Goal: Task Accomplishment & Management: Manage account settings

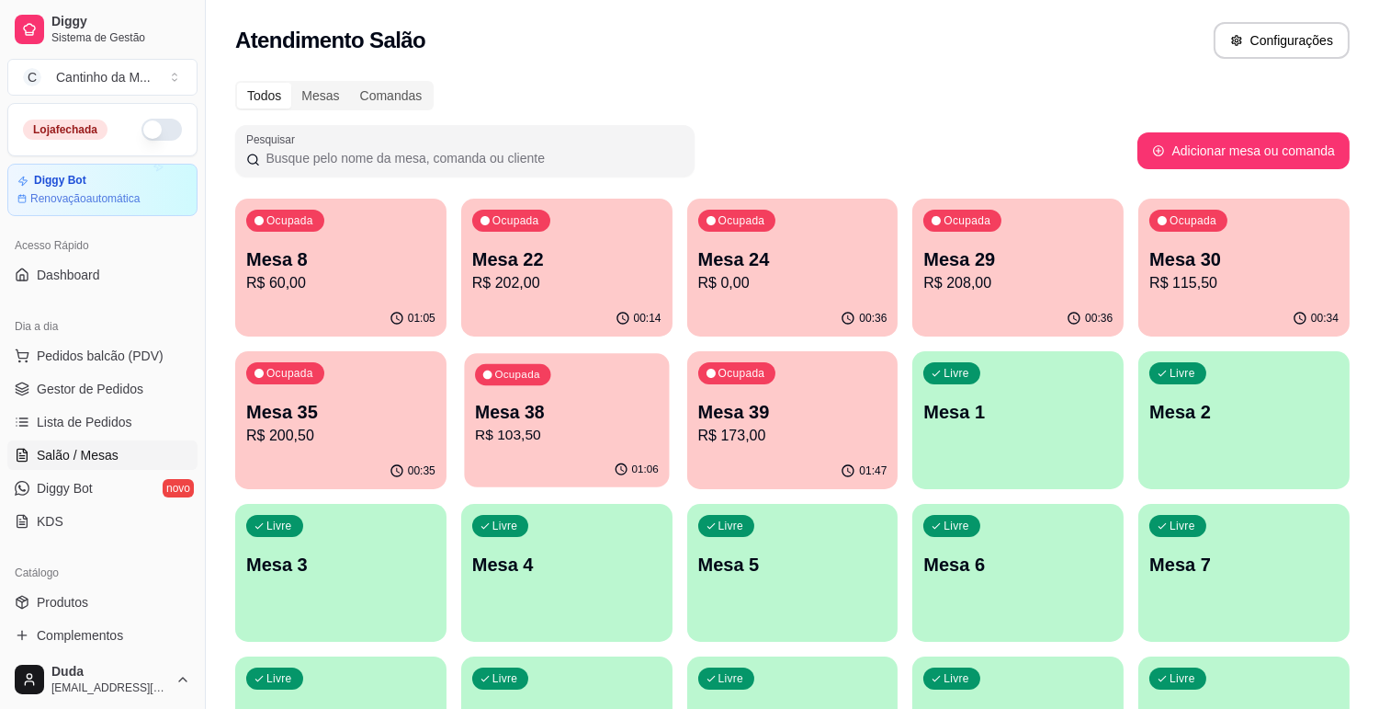
click at [561, 358] on div "Ocupada Mesa 38 R$ 103,50" at bounding box center [566, 402] width 205 height 99
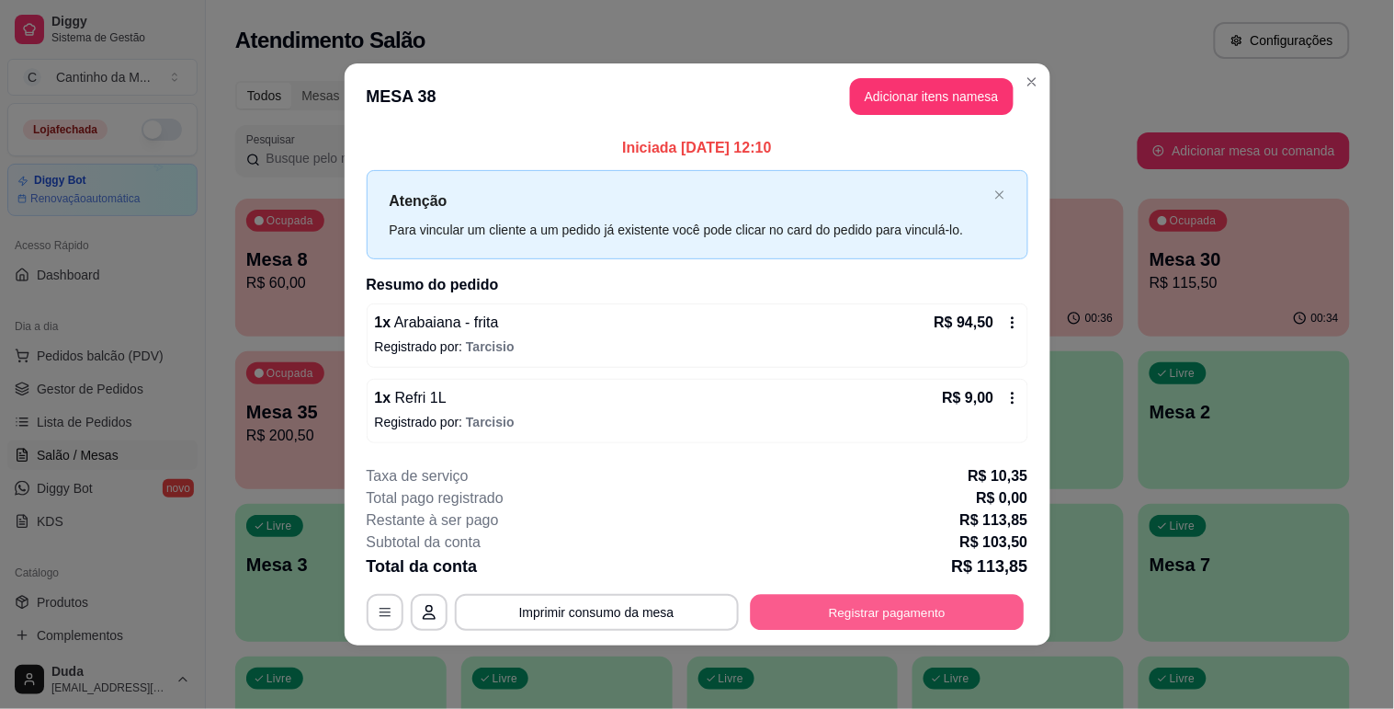
click at [828, 598] on button "Registrar pagamento" at bounding box center [887, 613] width 274 height 36
click at [962, 594] on div "**********" at bounding box center [698, 612] width 662 height 37
click at [815, 612] on button "Registrar pagamento" at bounding box center [887, 613] width 274 height 36
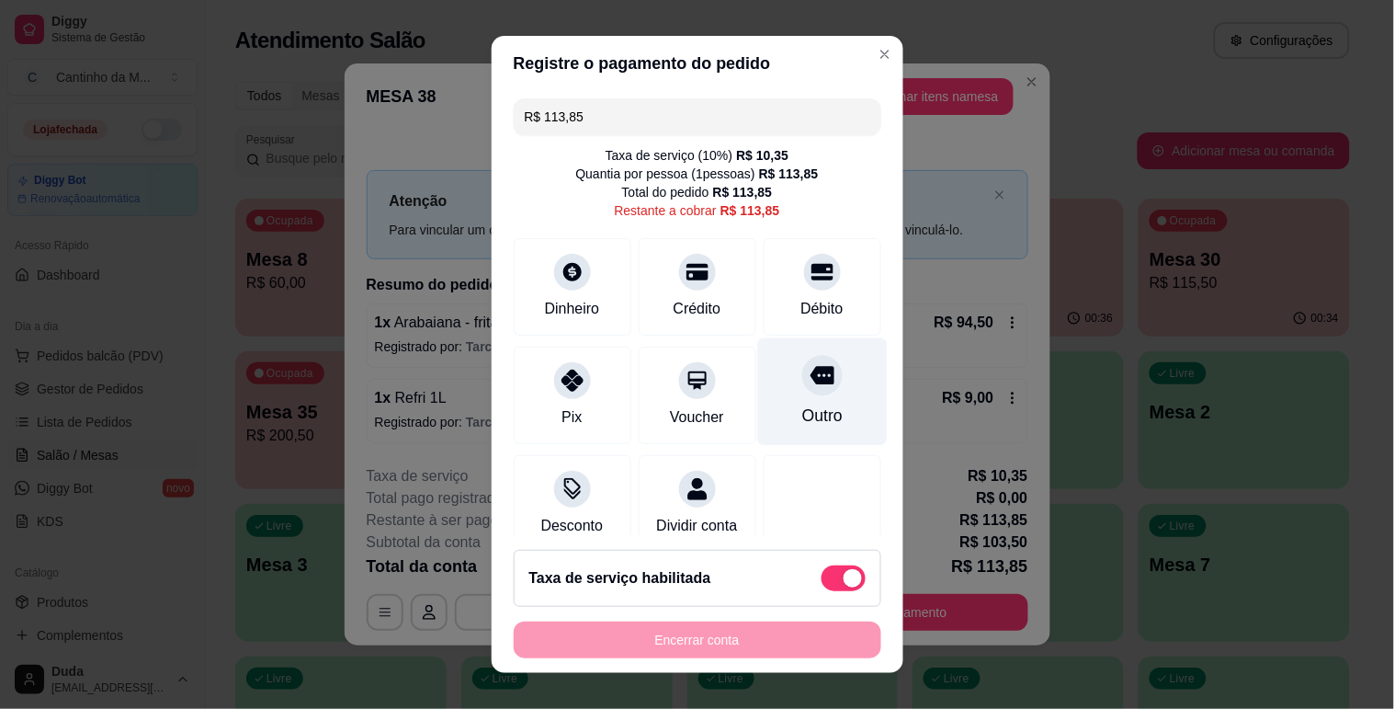
click at [810, 384] on icon at bounding box center [822, 375] width 24 height 24
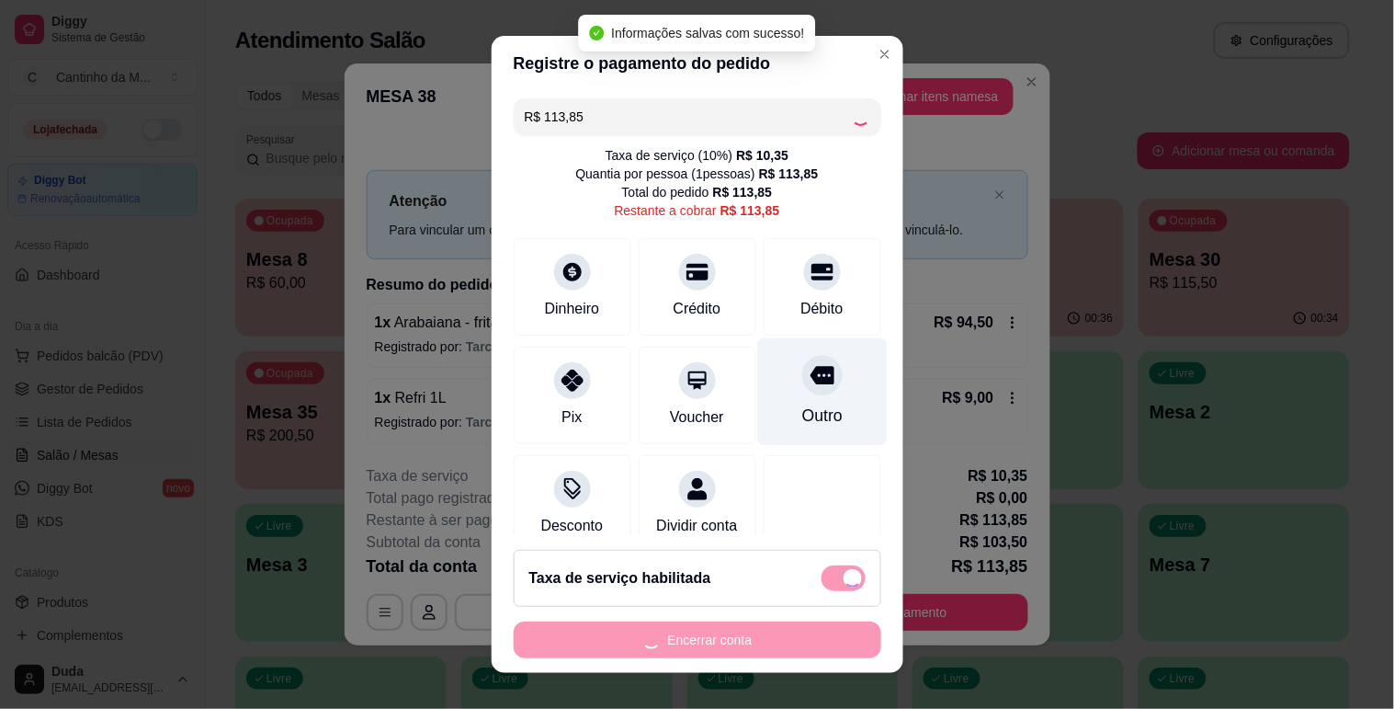
type input "R$ 0,00"
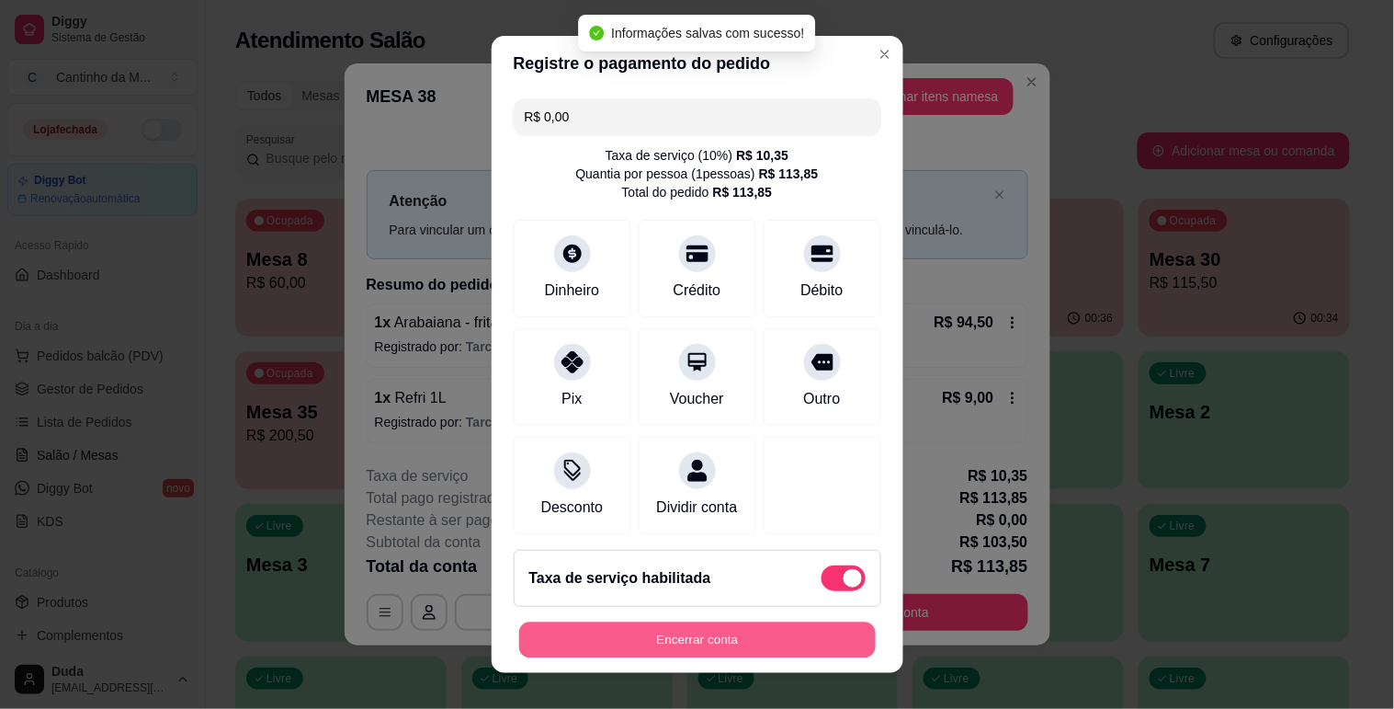
click at [755, 641] on button "Encerrar conta" at bounding box center [697, 640] width 357 height 36
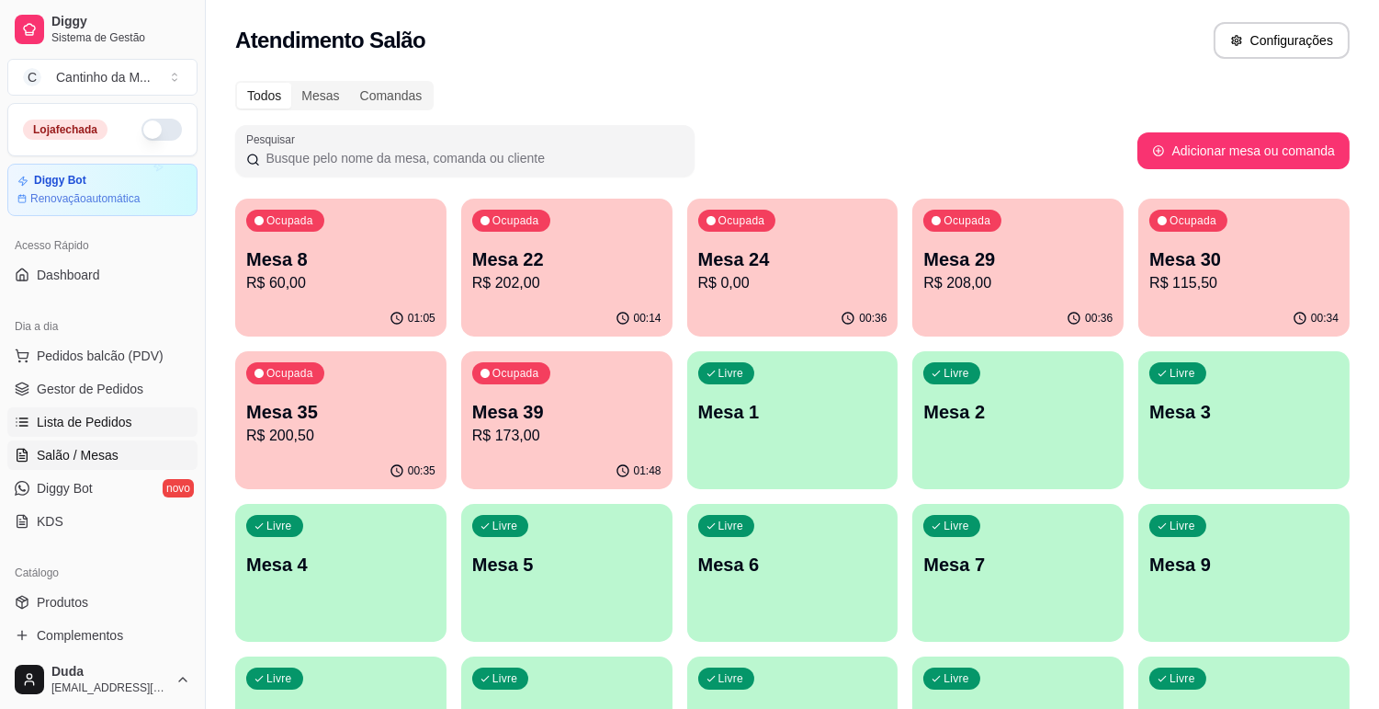
click at [156, 418] on link "Lista de Pedidos" at bounding box center [102, 421] width 190 height 29
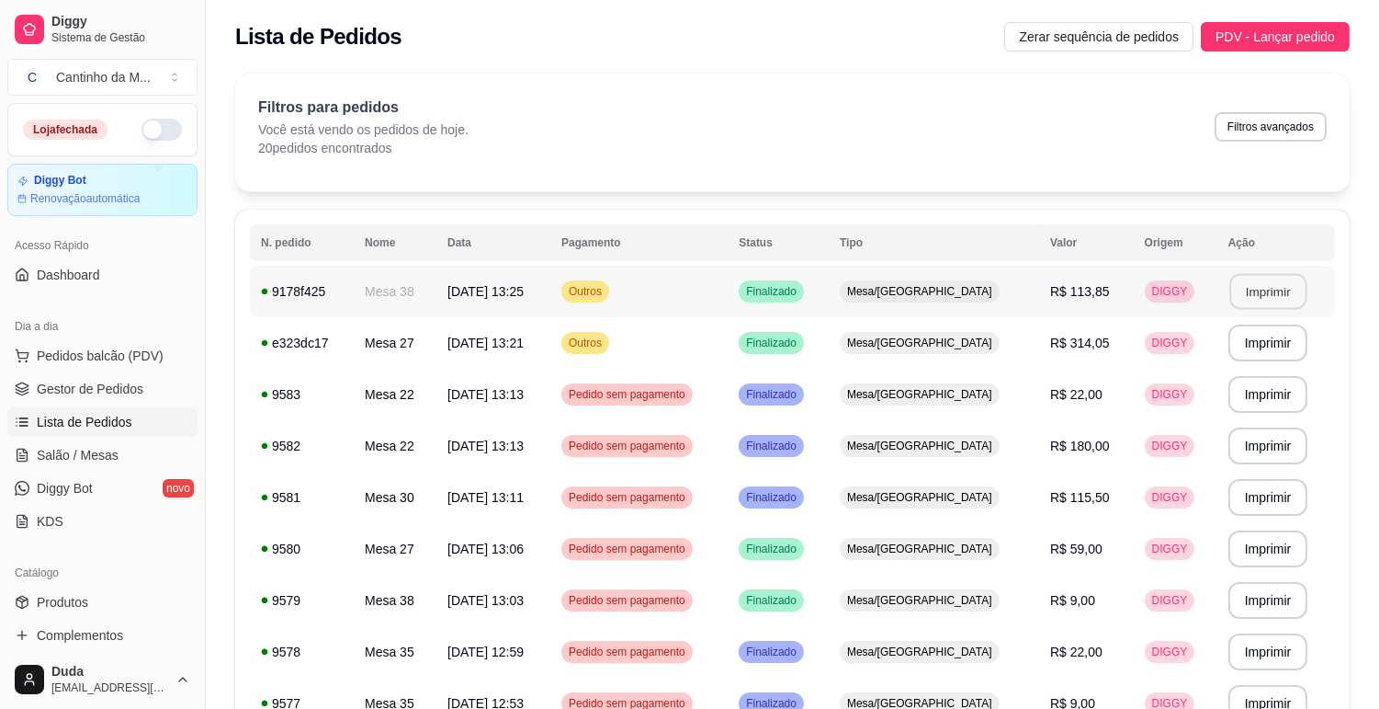
click at [1231, 289] on button "Imprimir" at bounding box center [1268, 292] width 77 height 36
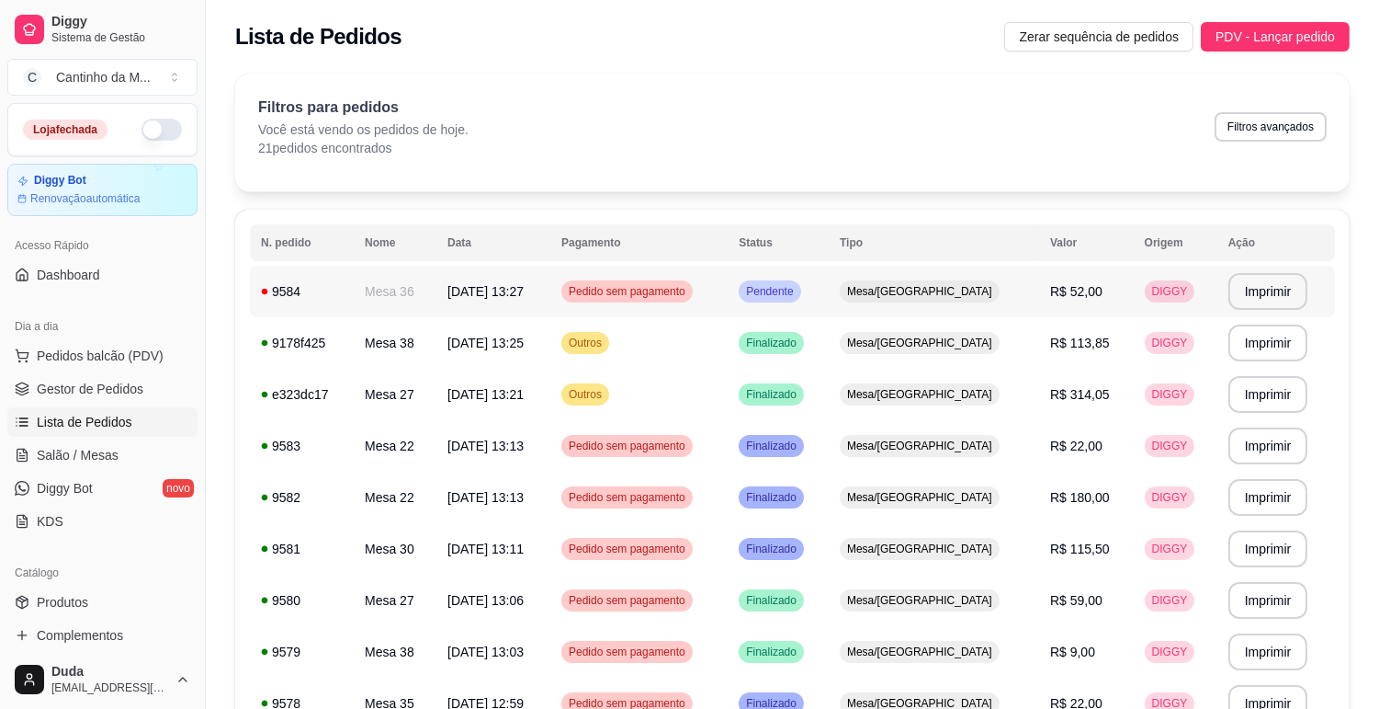
click at [1106, 304] on td "R$ 52,00" at bounding box center [1086, 291] width 95 height 51
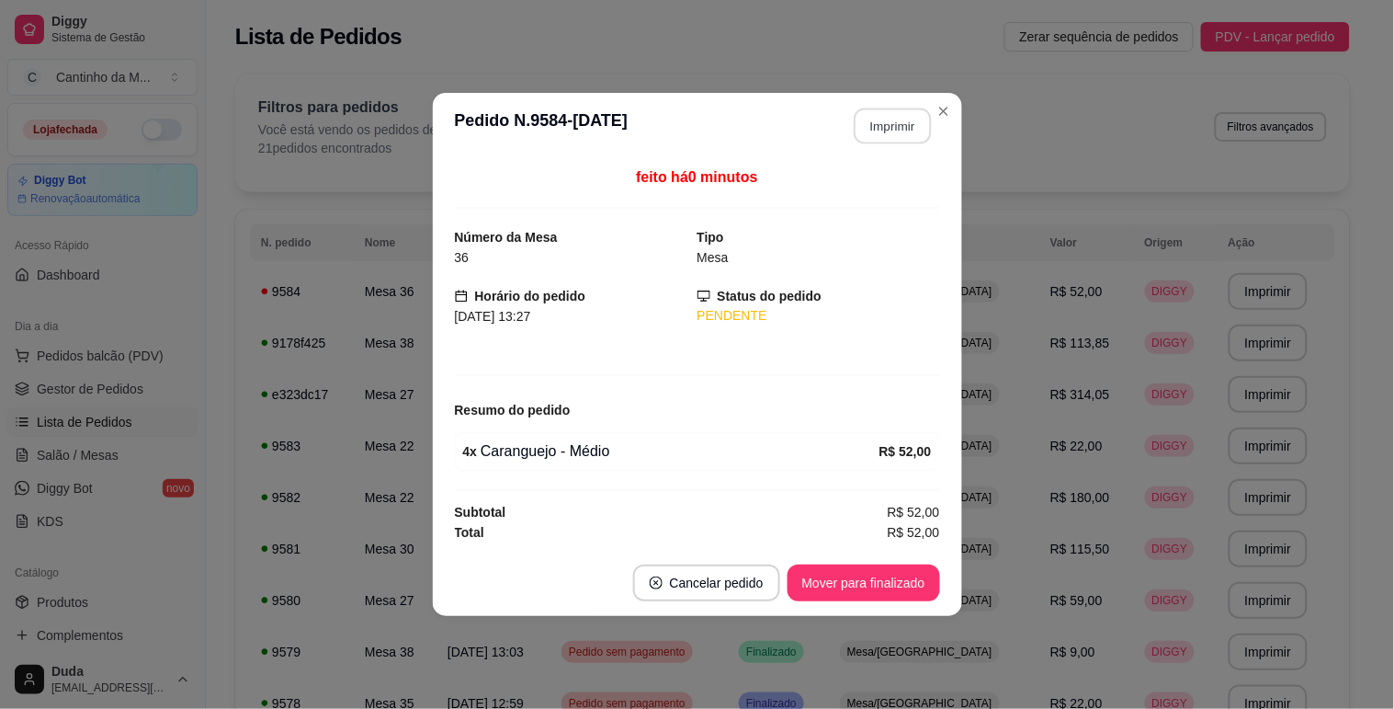
click at [893, 134] on button "Imprimir" at bounding box center [892, 126] width 77 height 36
click at [899, 585] on button "Mover para finalizado" at bounding box center [863, 583] width 148 height 36
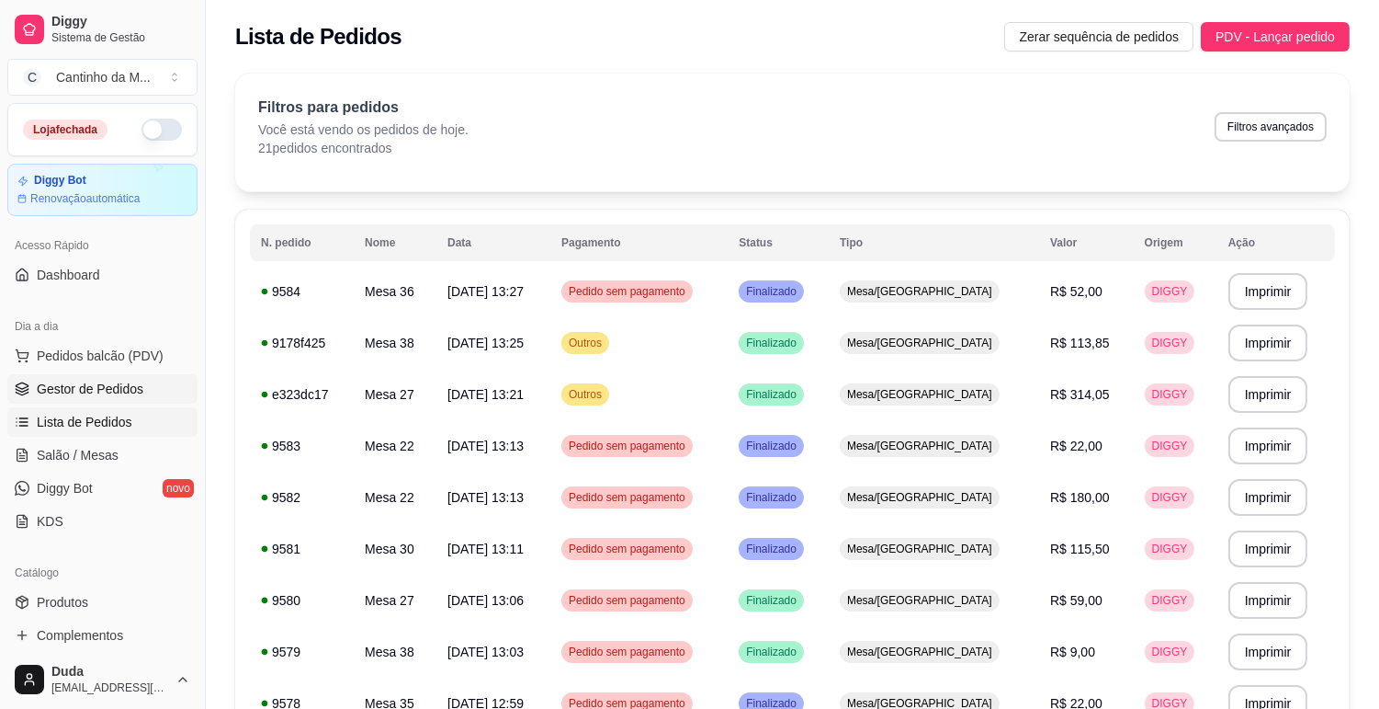
click at [127, 389] on span "Gestor de Pedidos" at bounding box center [90, 389] width 107 height 18
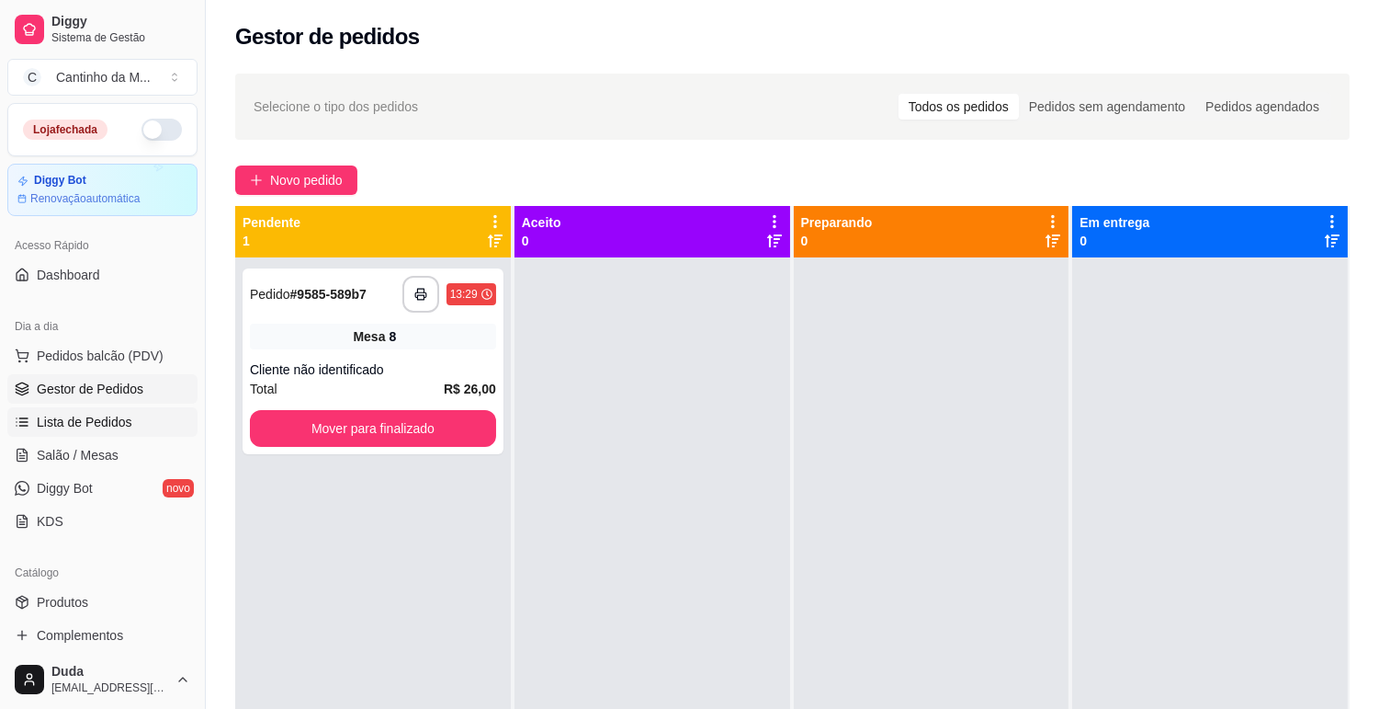
click at [85, 414] on span "Lista de Pedidos" at bounding box center [85, 422] width 96 height 18
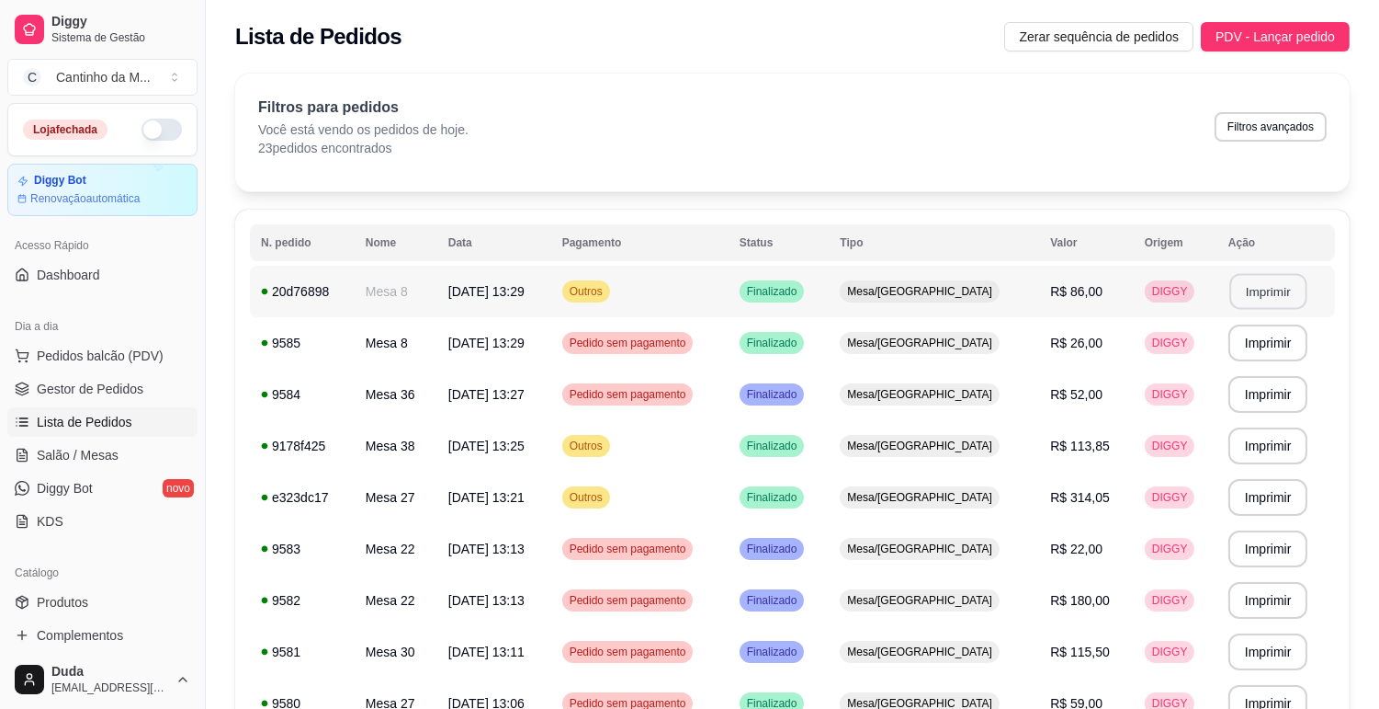
click at [1254, 290] on button "Imprimir" at bounding box center [1268, 292] width 77 height 36
click at [1254, 290] on button "Imprimir" at bounding box center [1269, 291] width 80 height 37
click at [62, 400] on link "Gestor de Pedidos" at bounding box center [102, 388] width 190 height 29
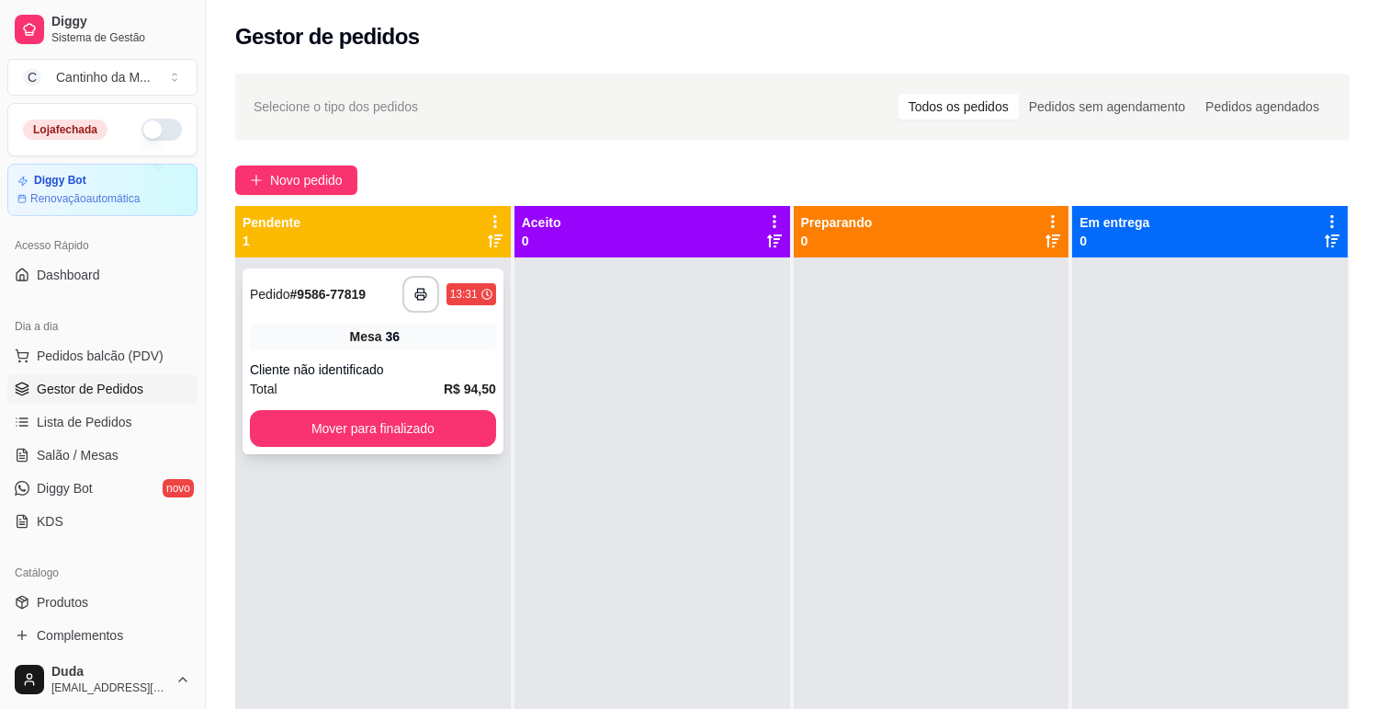
click at [319, 296] on strong "# 9586-77819" at bounding box center [328, 294] width 76 height 15
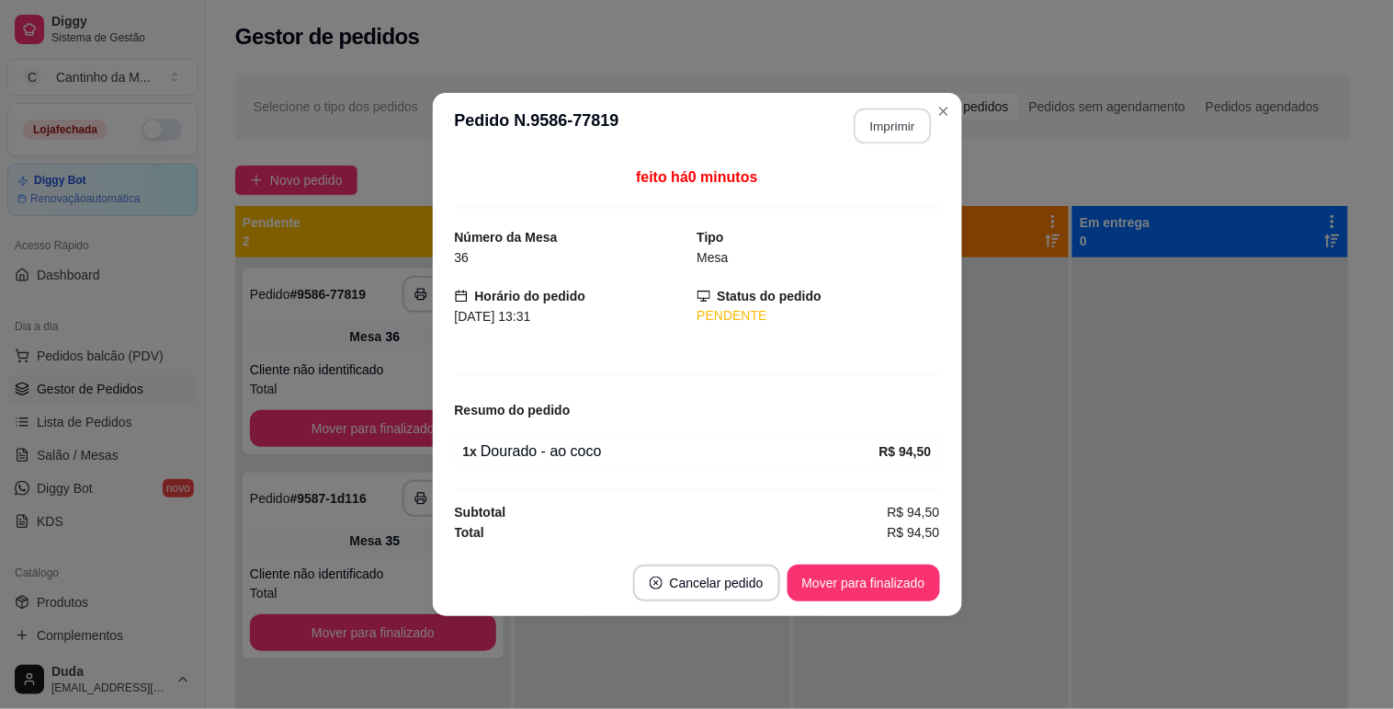
click at [905, 118] on button "Imprimir" at bounding box center [892, 126] width 77 height 36
click at [867, 579] on button "Mover para finalizado" at bounding box center [863, 583] width 148 height 36
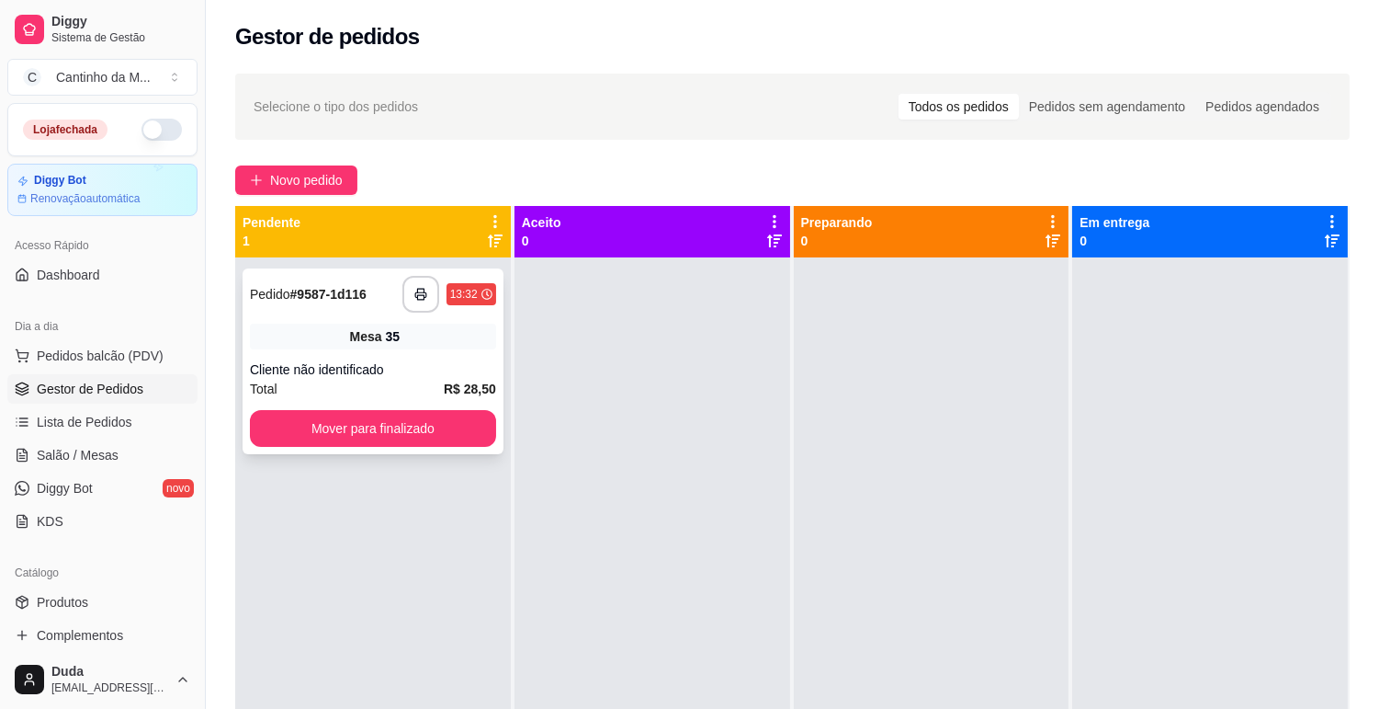
click at [471, 369] on div "Cliente não identificado" at bounding box center [373, 369] width 246 height 18
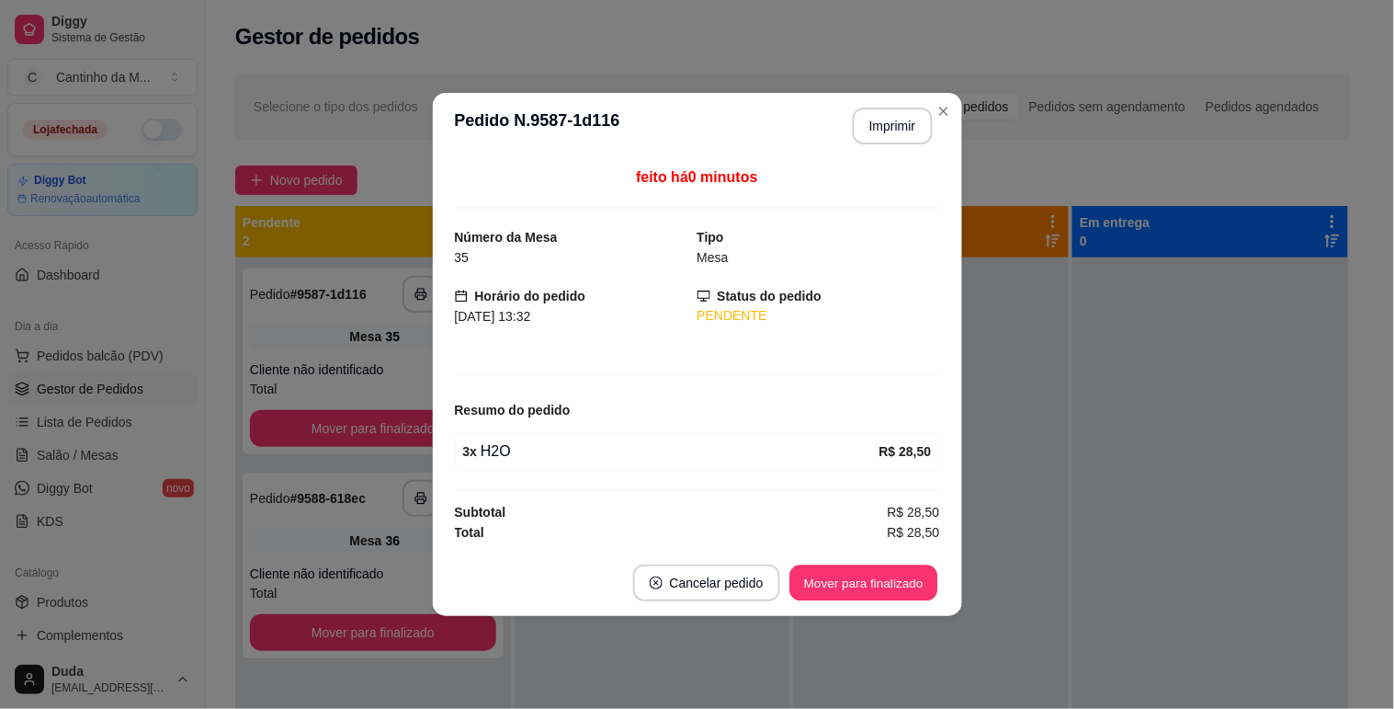
click at [873, 601] on div "Mover para finalizado" at bounding box center [864, 582] width 153 height 37
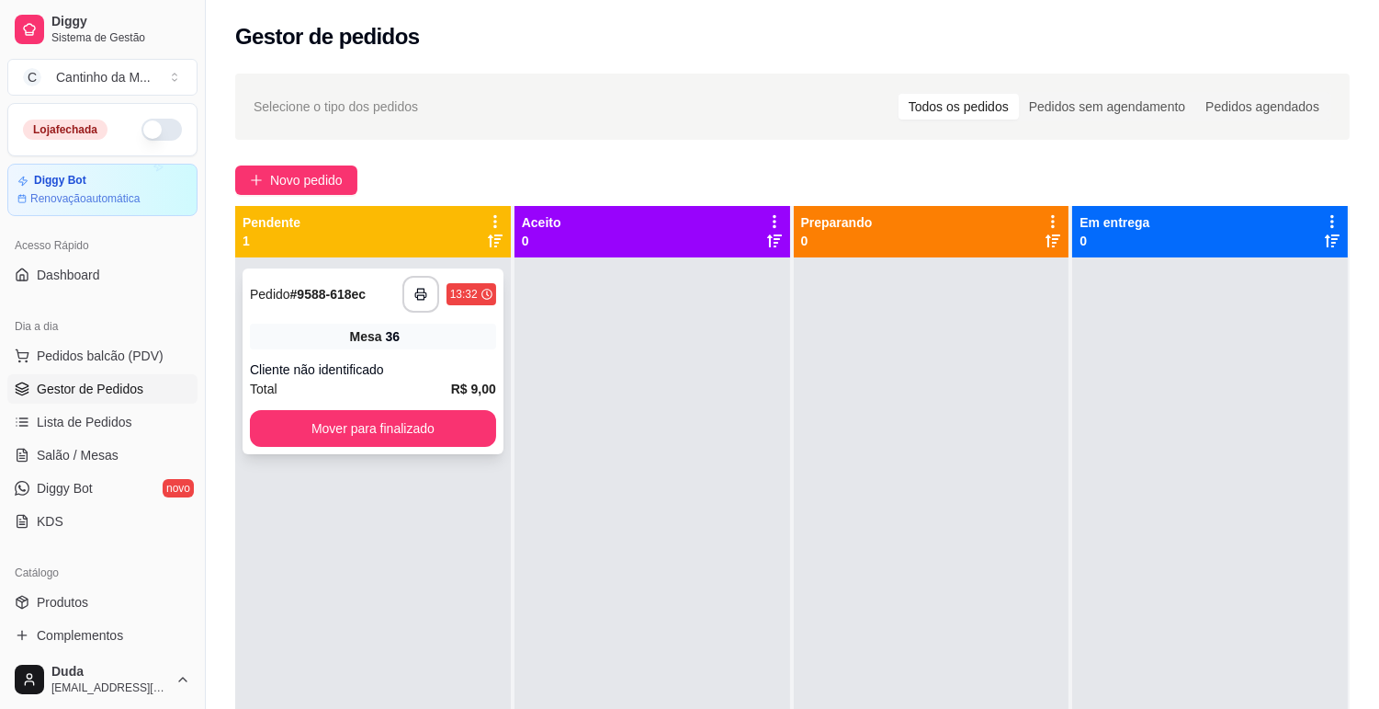
click at [399, 340] on div "Mesa 36" at bounding box center [373, 336] width 246 height 26
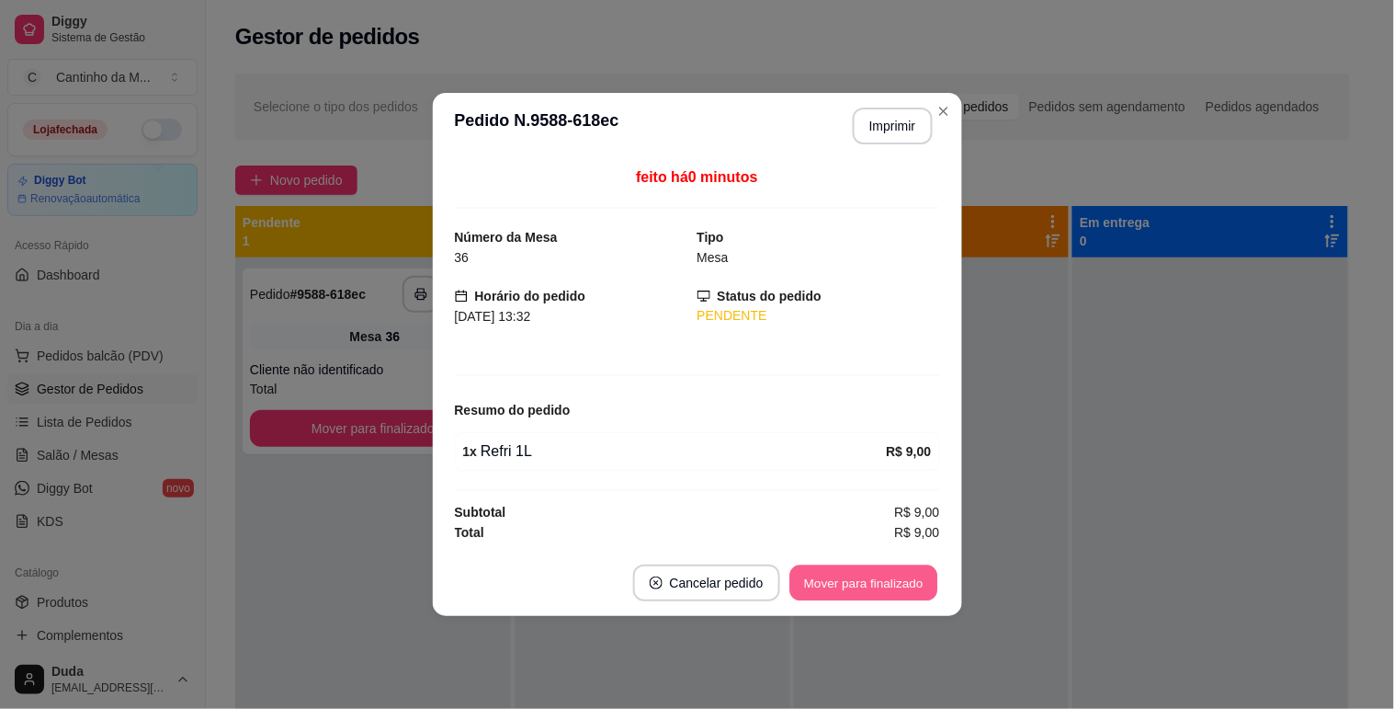
click at [880, 588] on button "Mover para finalizado" at bounding box center [863, 583] width 148 height 36
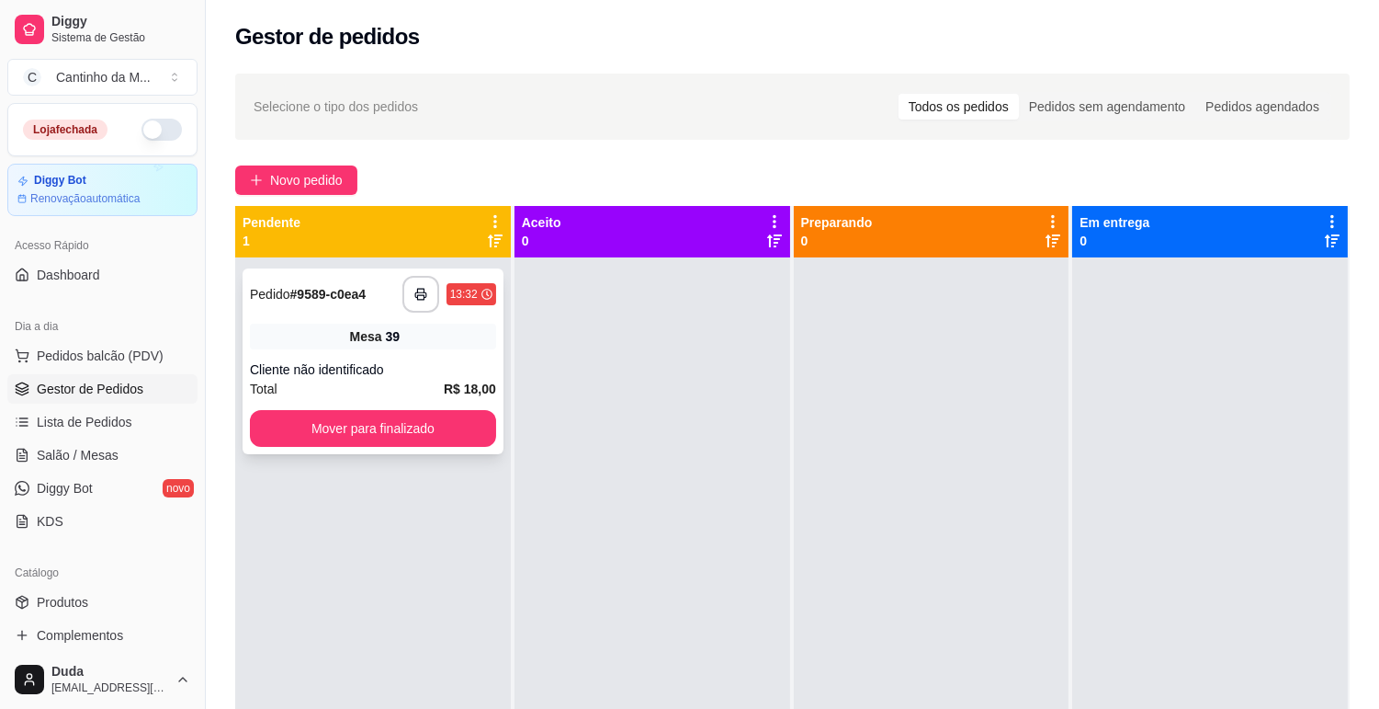
click at [424, 320] on div "**********" at bounding box center [373, 361] width 261 height 186
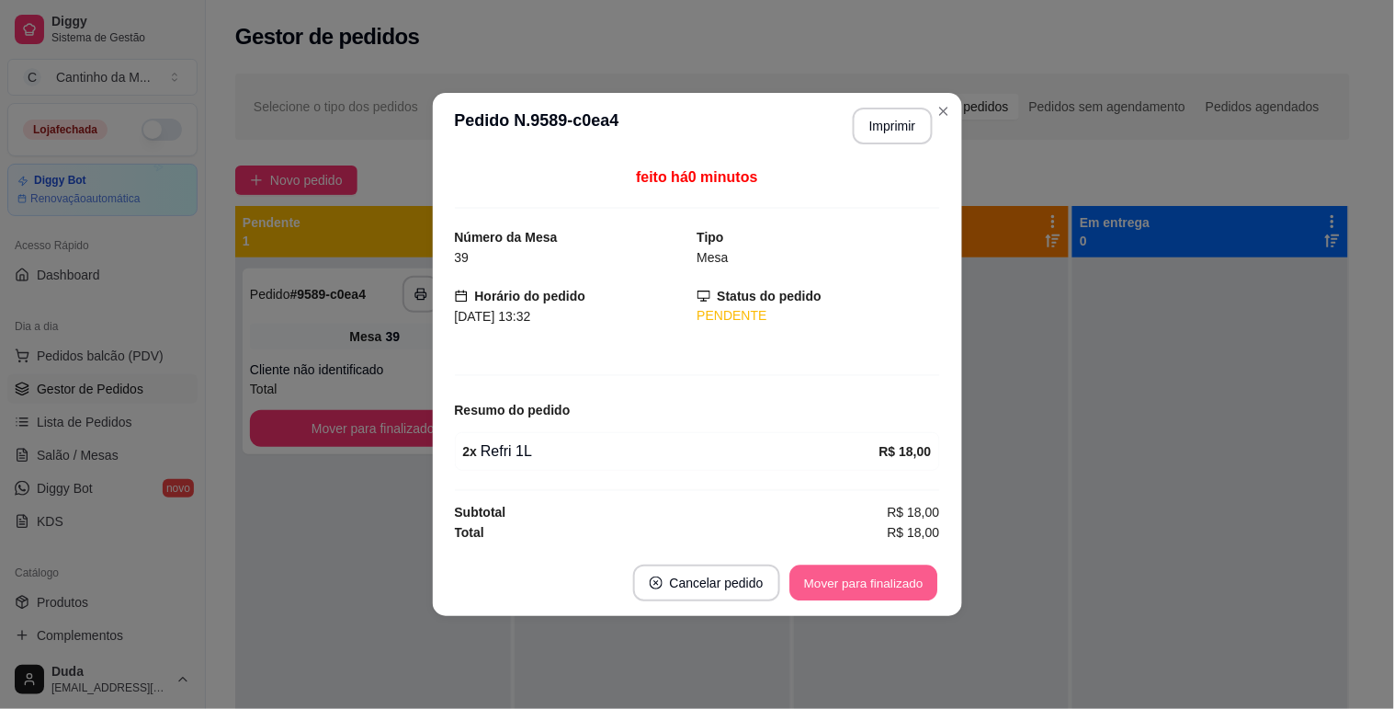
click at [820, 579] on button "Mover para finalizado" at bounding box center [863, 583] width 148 height 36
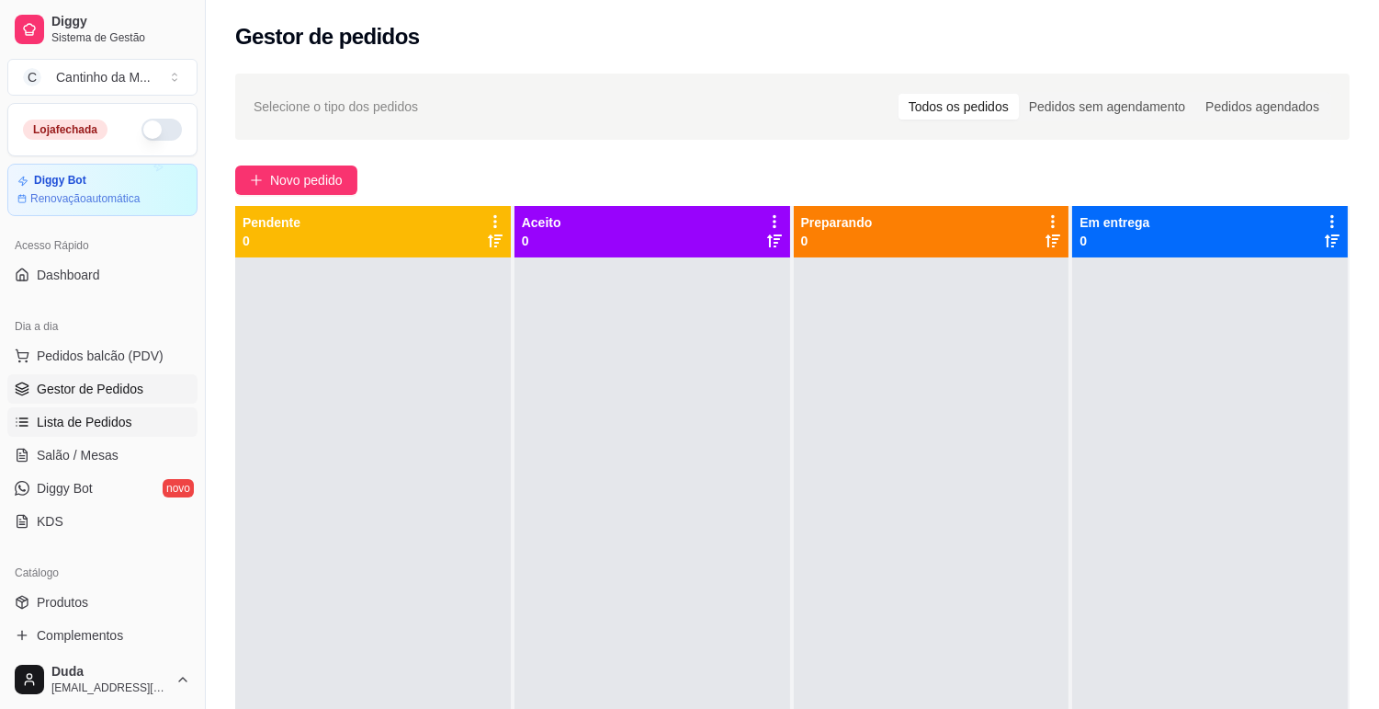
click at [66, 418] on span "Lista de Pedidos" at bounding box center [85, 422] width 96 height 18
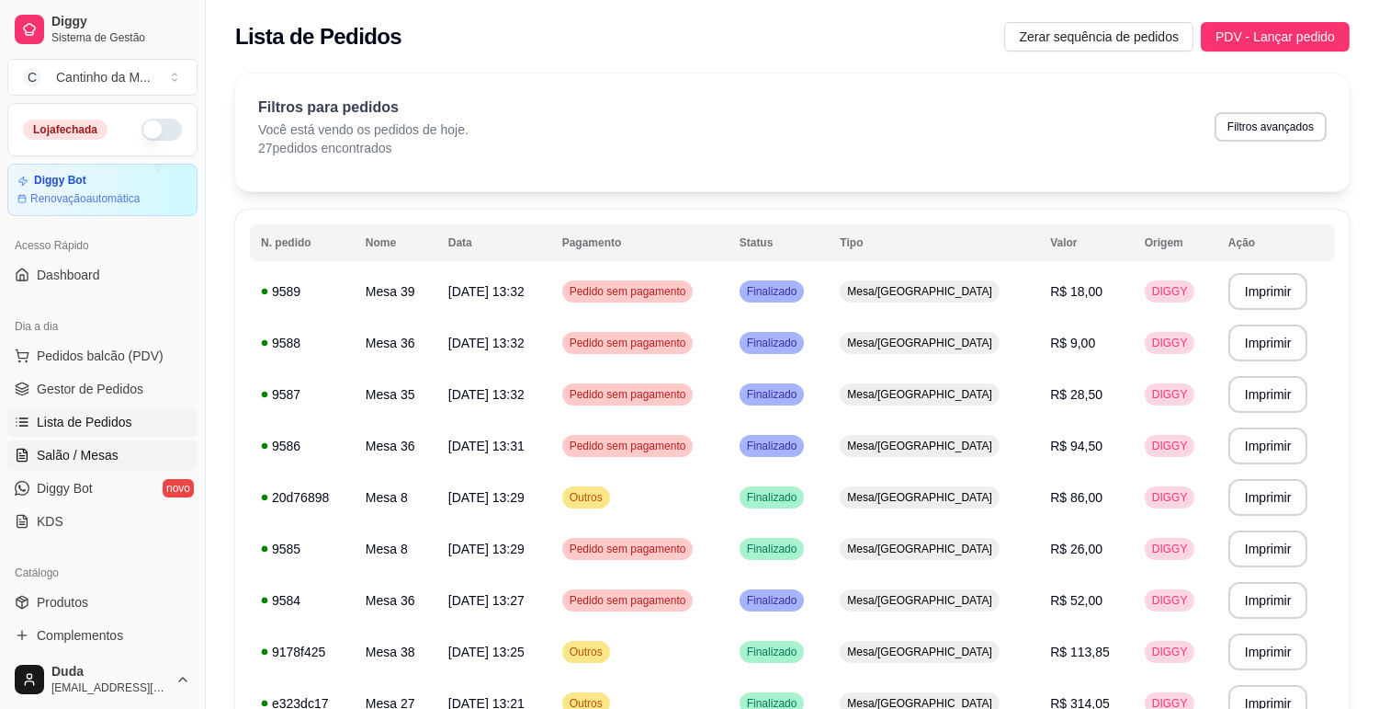
click at [121, 452] on link "Salão / Mesas" at bounding box center [102, 454] width 190 height 29
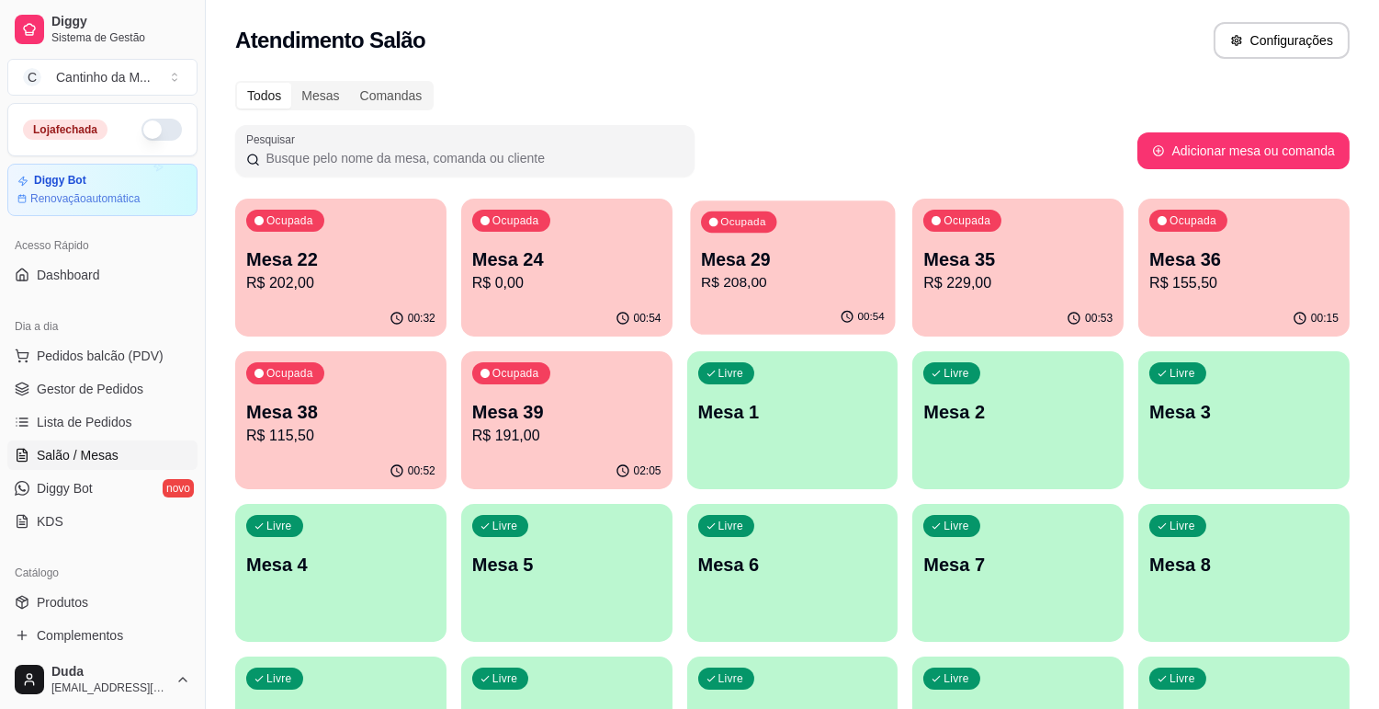
click at [874, 222] on div "Ocupada Mesa 29 R$ 208,00" at bounding box center [792, 249] width 205 height 99
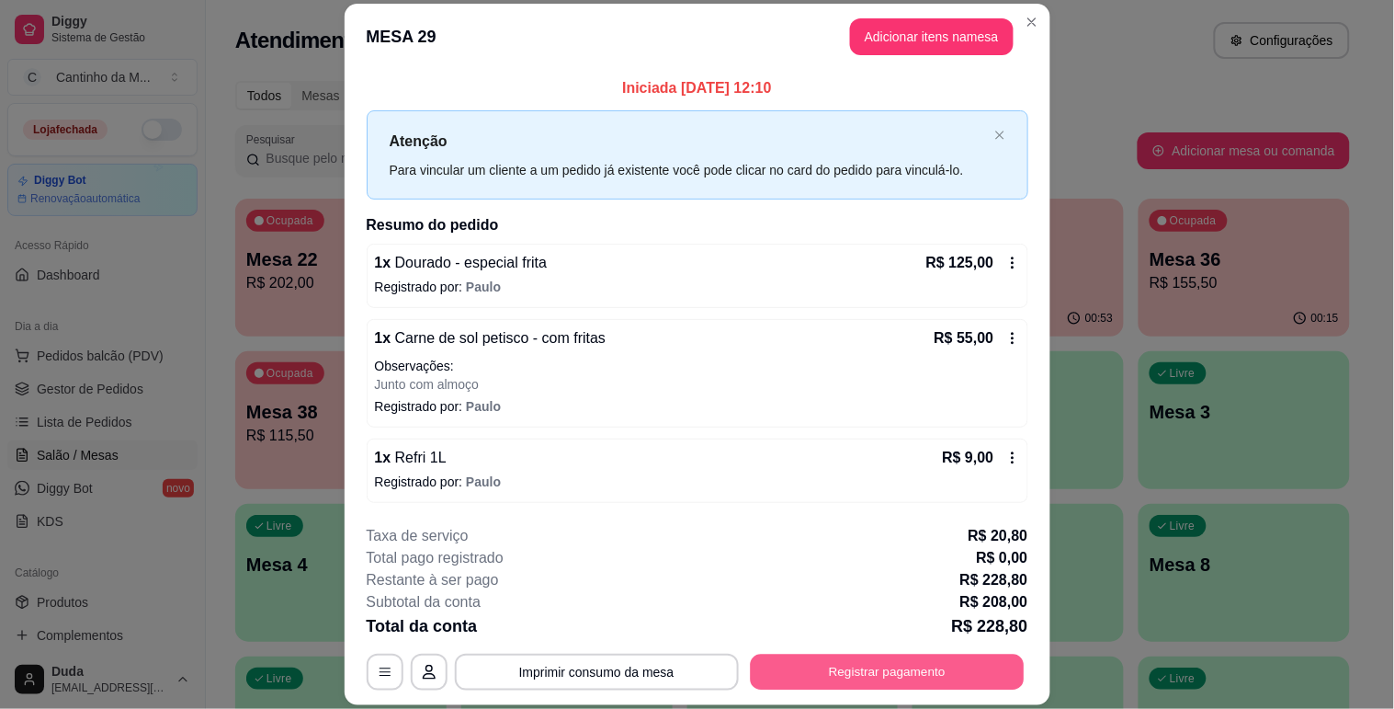
click at [848, 676] on button "Registrar pagamento" at bounding box center [887, 672] width 274 height 36
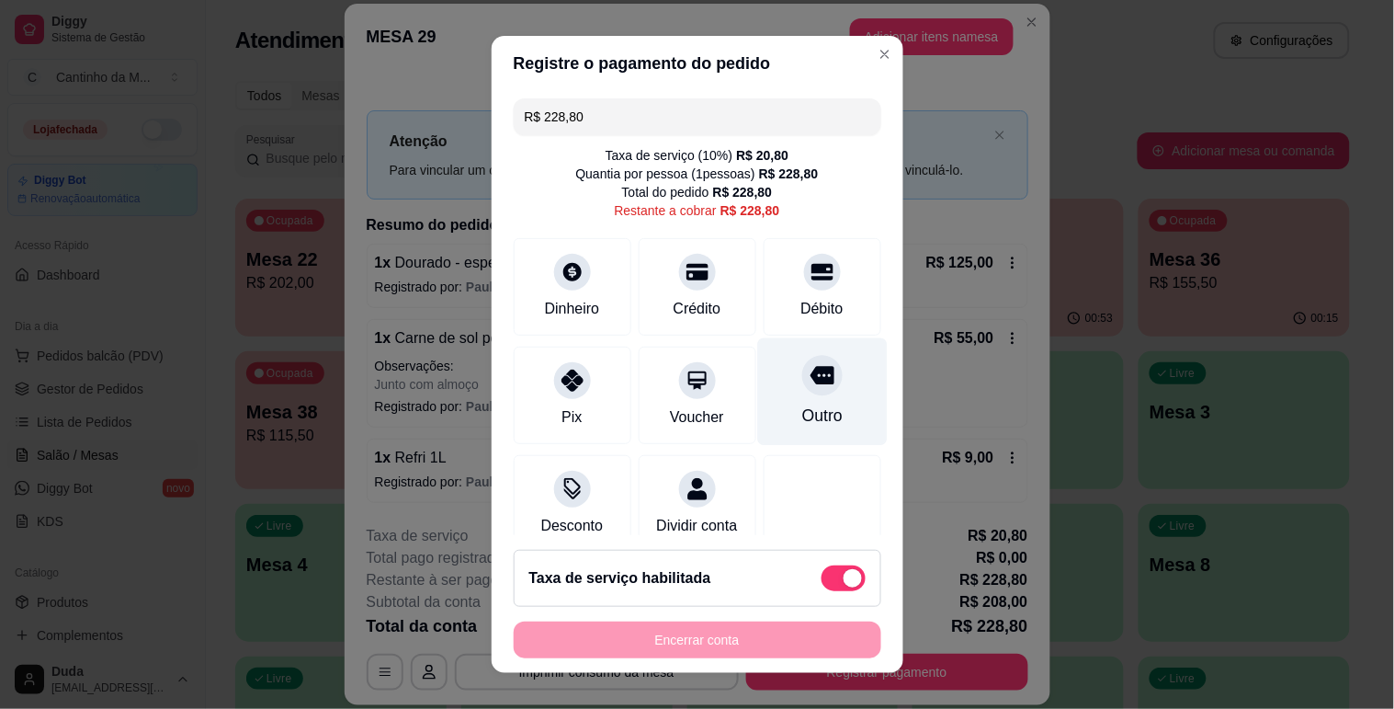
click at [757, 419] on div "Outro" at bounding box center [822, 391] width 130 height 108
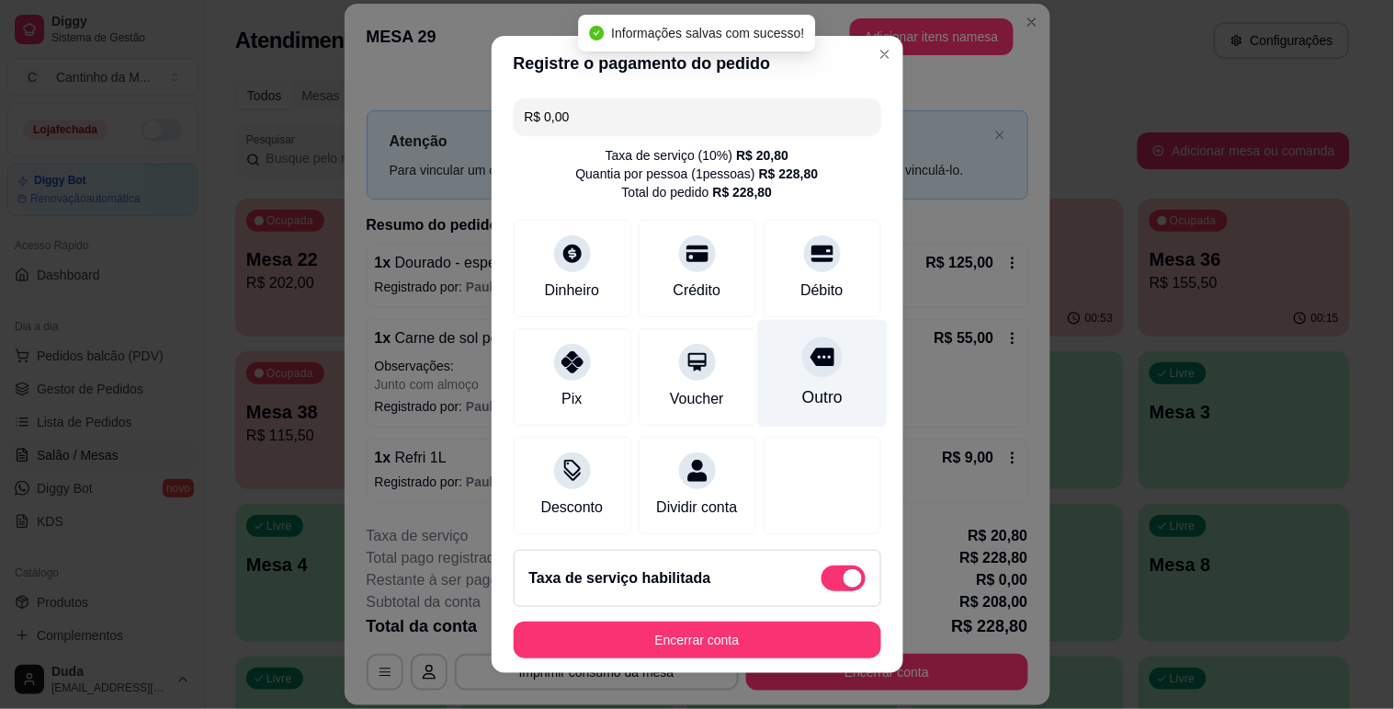
type input "R$ 0,00"
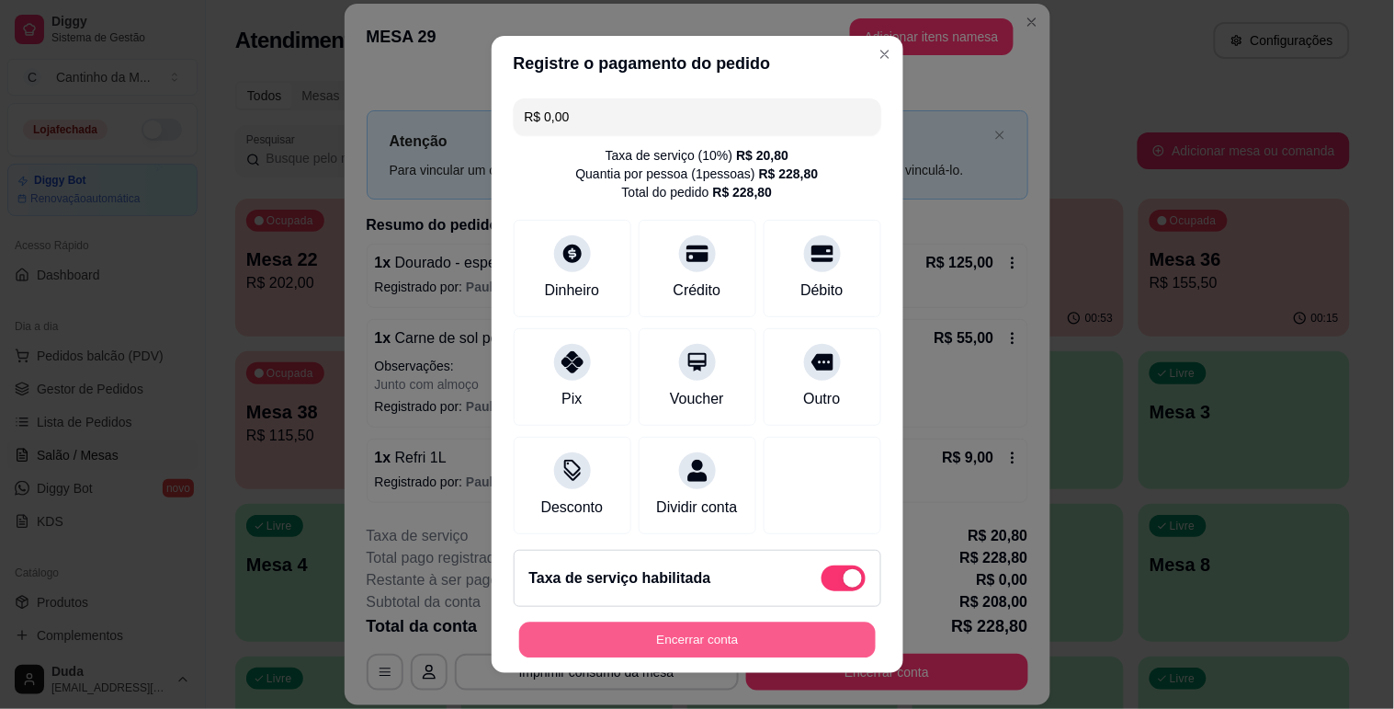
click at [756, 643] on button "Encerrar conta" at bounding box center [697, 640] width 357 height 36
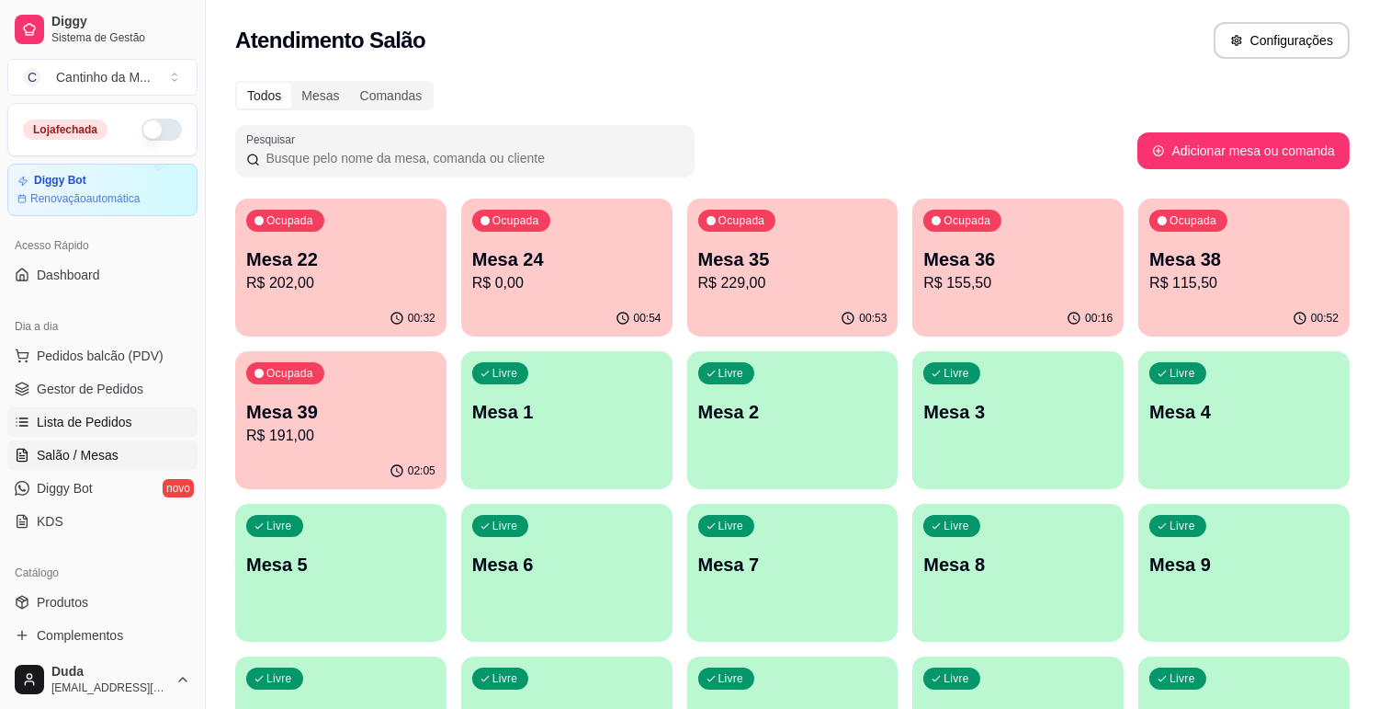
click at [152, 425] on link "Lista de Pedidos" at bounding box center [102, 421] width 190 height 29
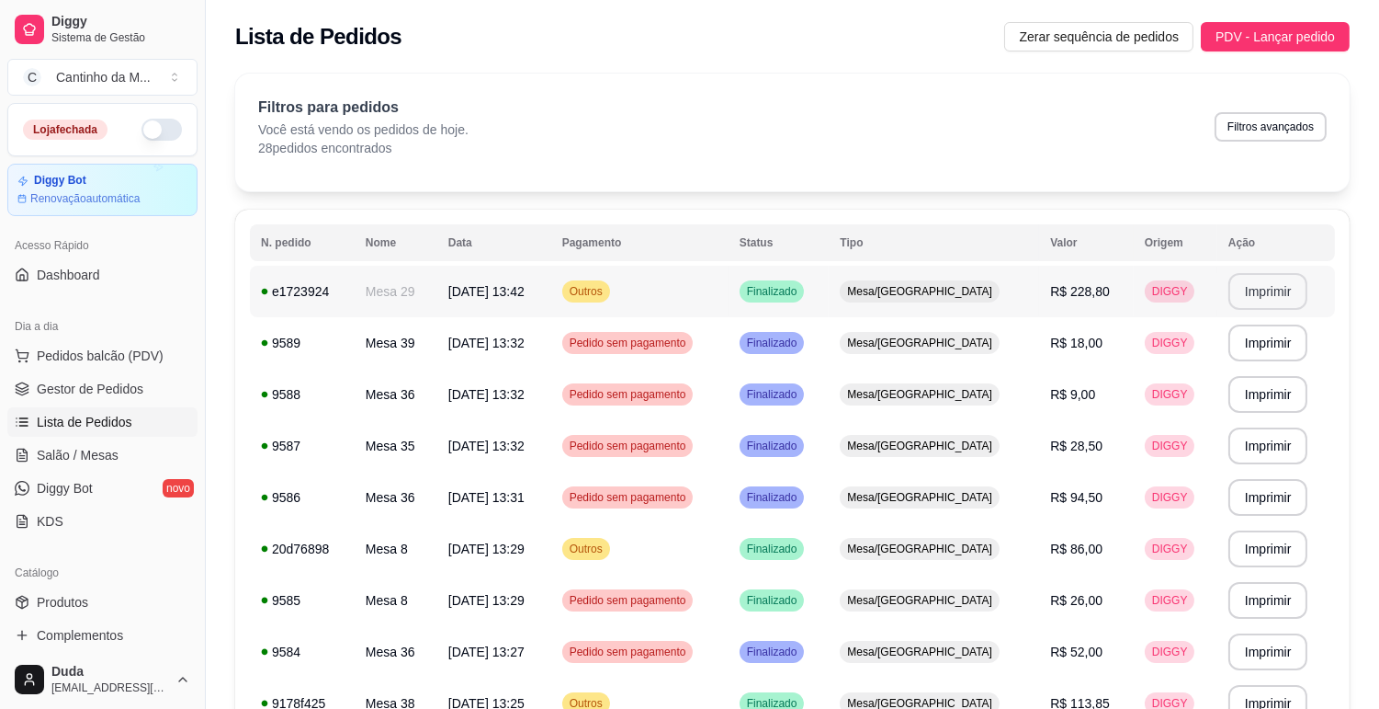
click at [1272, 303] on button "Imprimir" at bounding box center [1269, 291] width 80 height 37
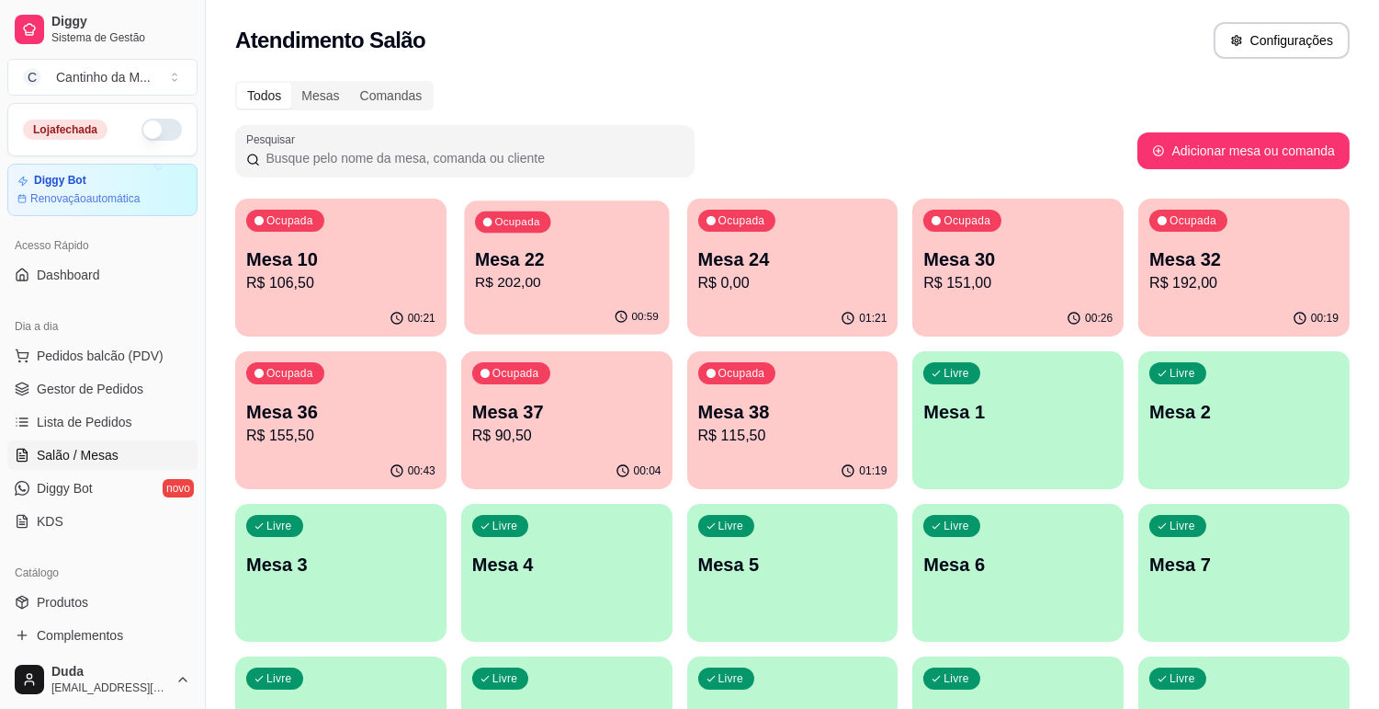
click at [546, 307] on div "00:59" at bounding box center [566, 317] width 205 height 35
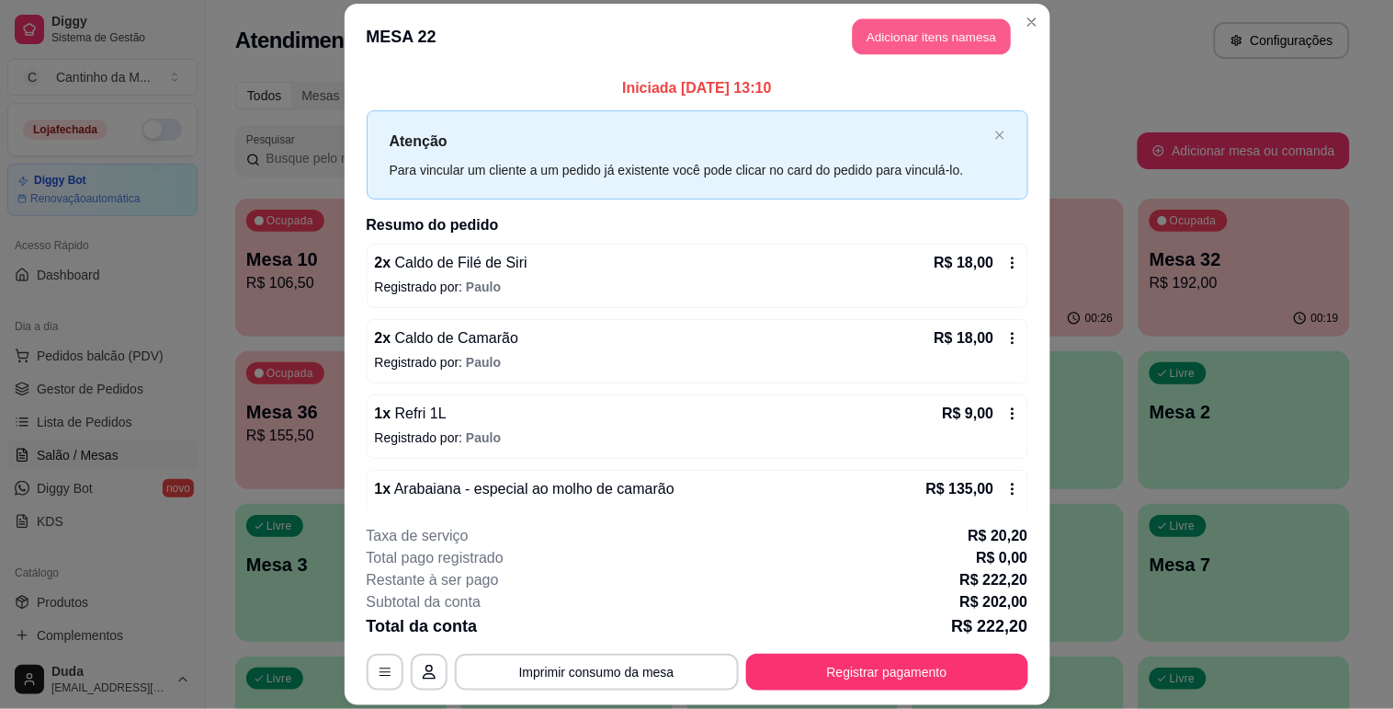
click at [896, 28] on button "Adicionar itens na mesa" at bounding box center [932, 36] width 158 height 36
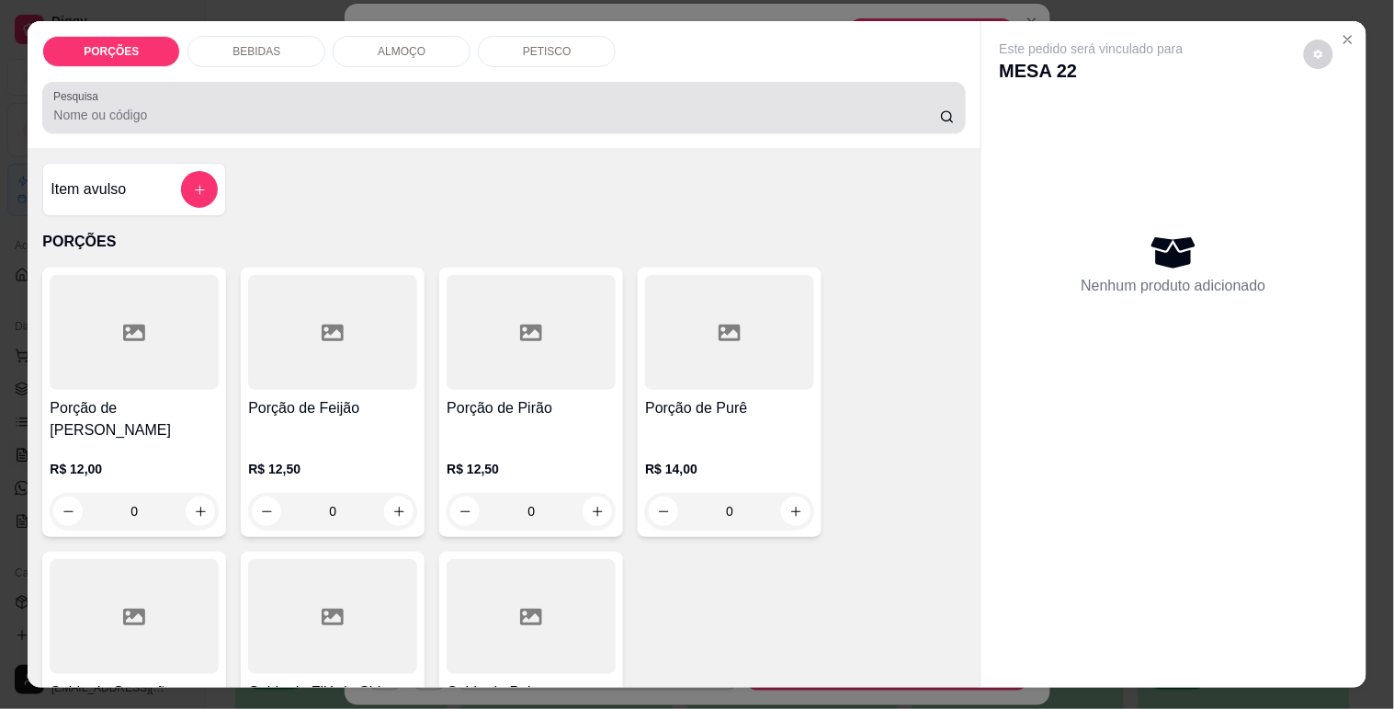
click at [735, 96] on div at bounding box center [503, 107] width 901 height 37
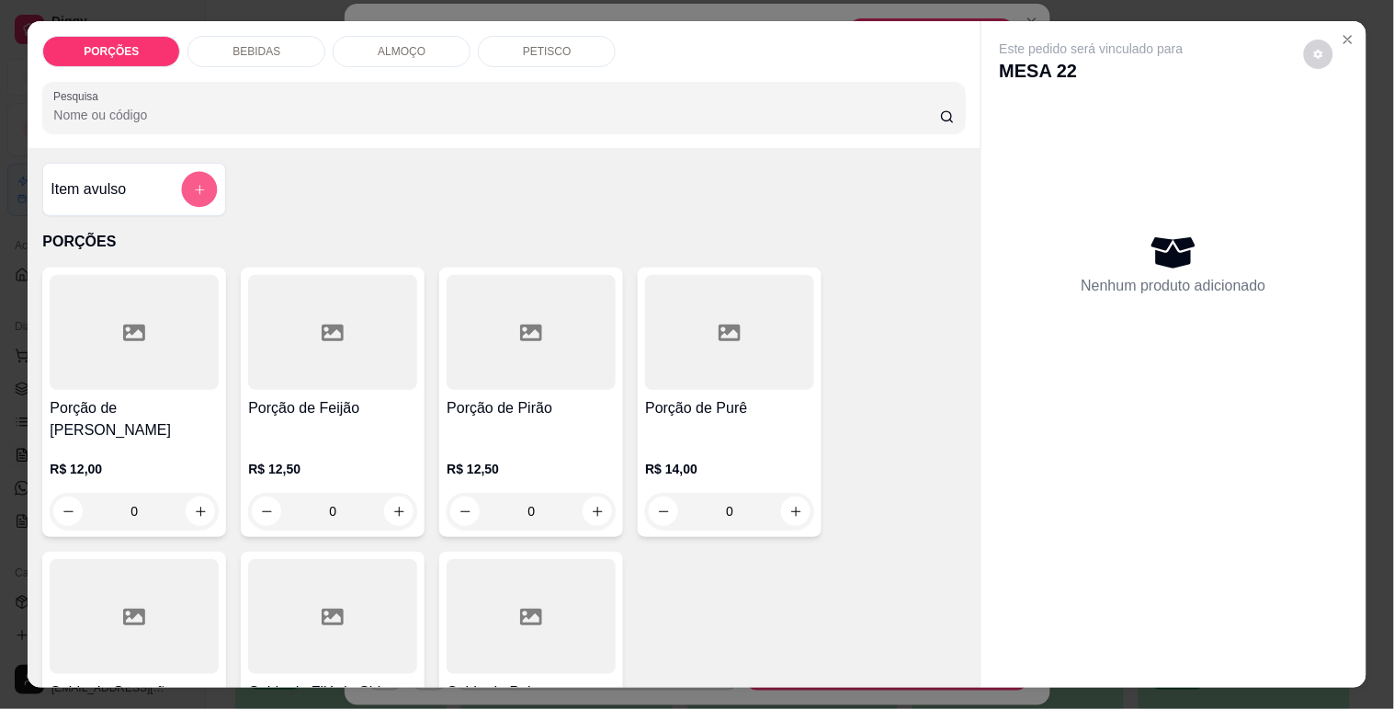
click at [182, 186] on button "add-separate-item" at bounding box center [200, 190] width 36 height 36
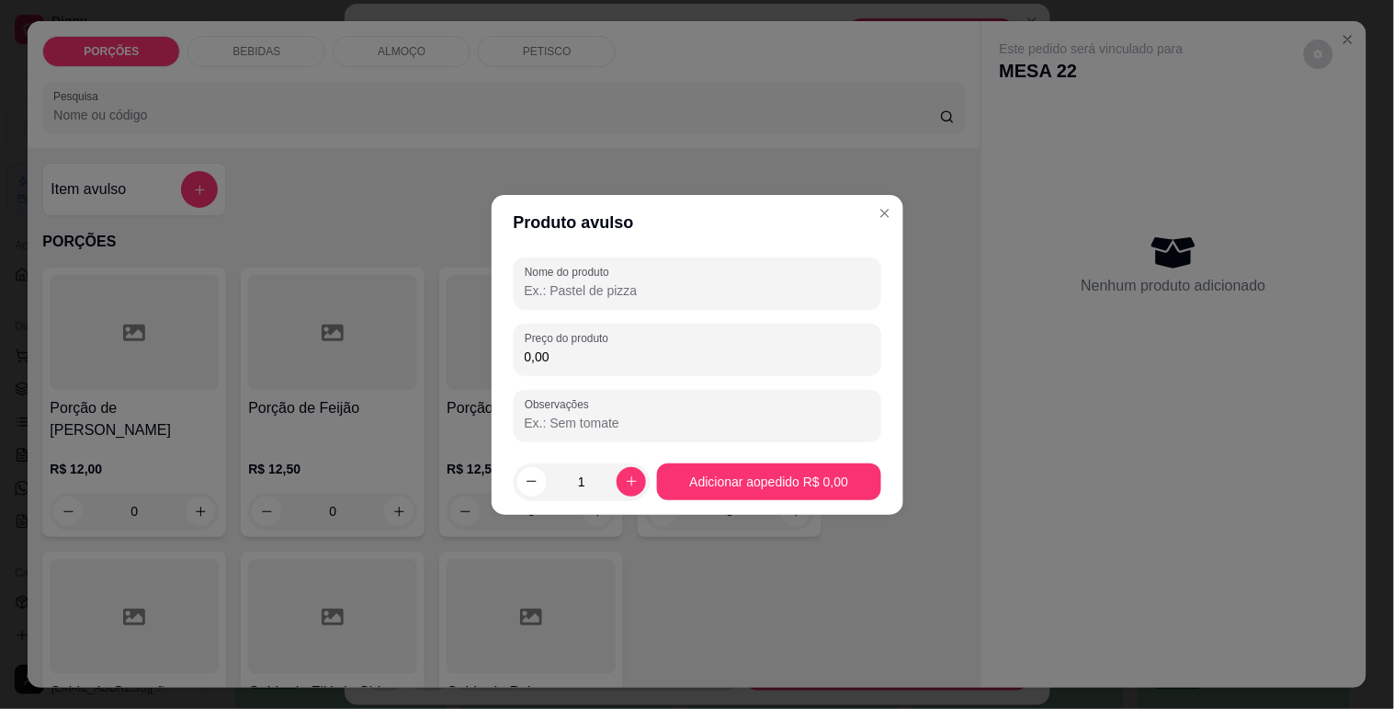
click at [600, 299] on input "Nome do produto" at bounding box center [698, 290] width 346 height 18
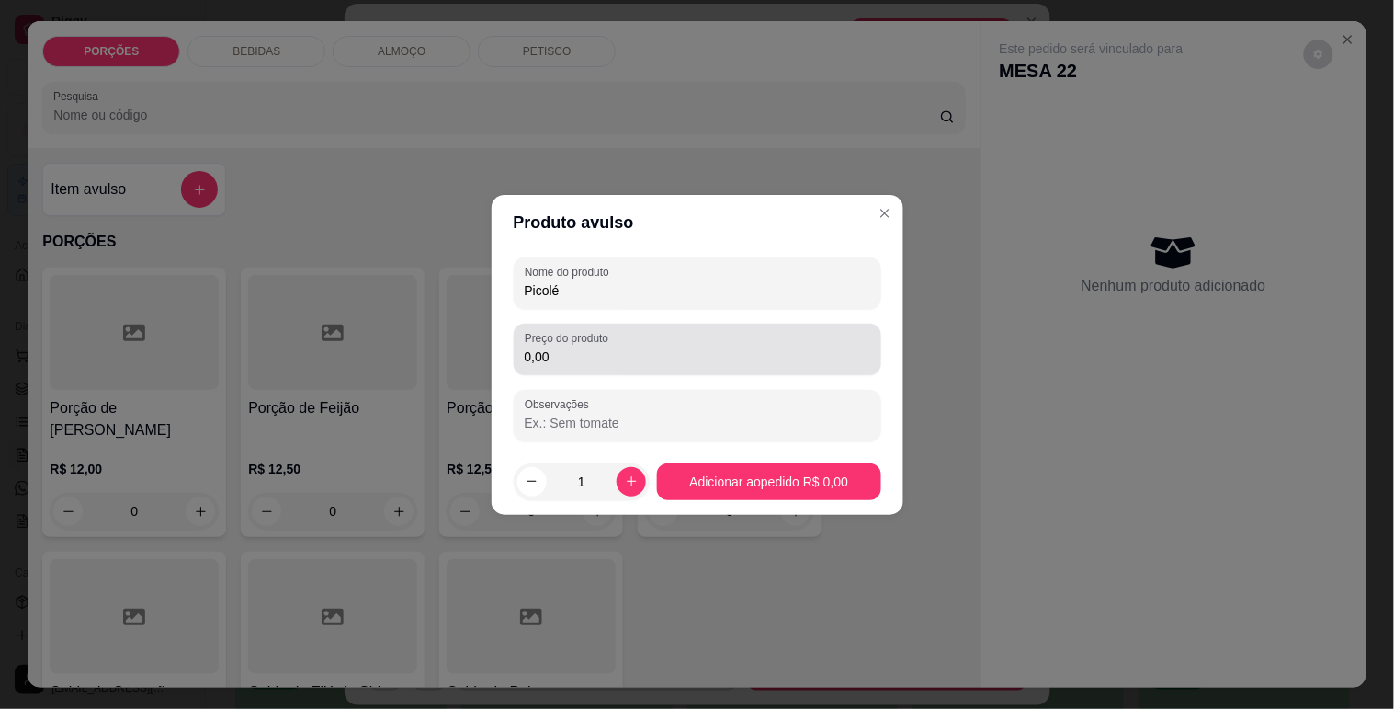
type input "Picolé"
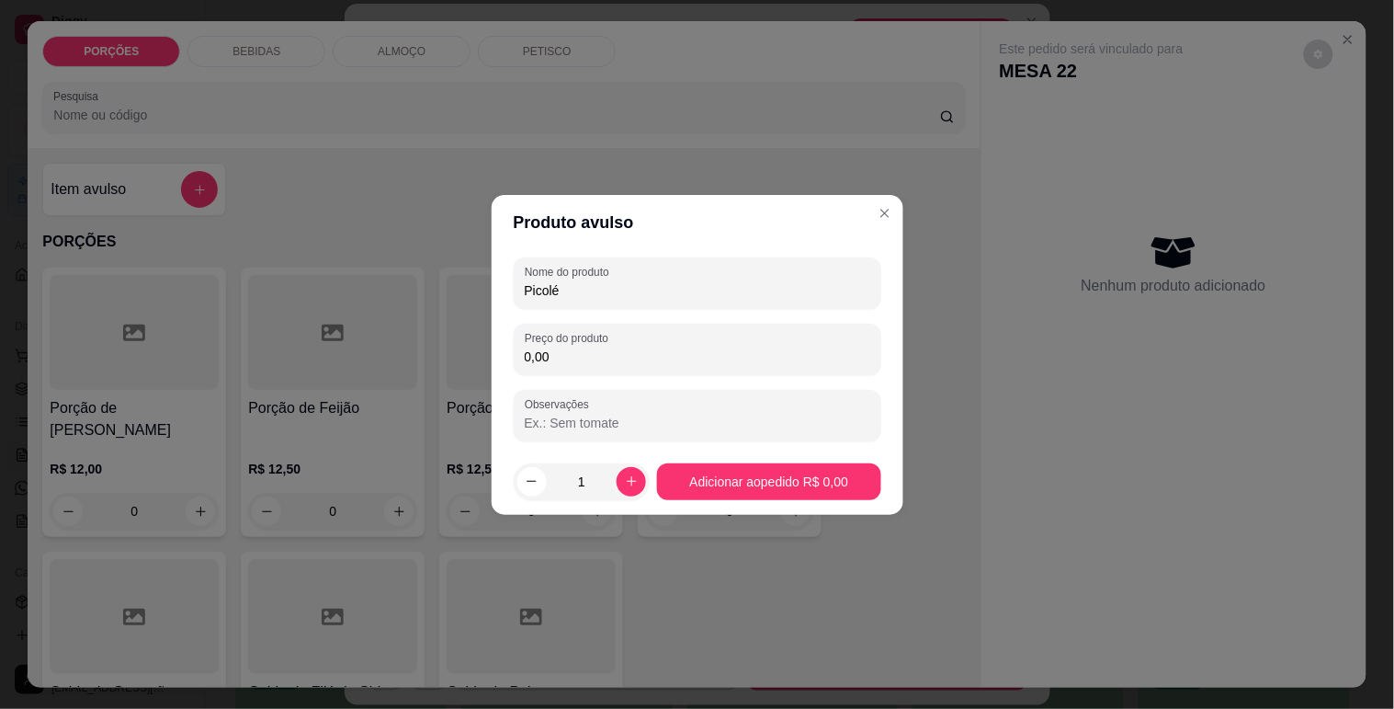
click at [608, 353] on input "0,00" at bounding box center [698, 356] width 346 height 18
type input "24,00"
click at [687, 463] on button "Adicionar ao pedido R$ 24,00" at bounding box center [769, 481] width 217 height 36
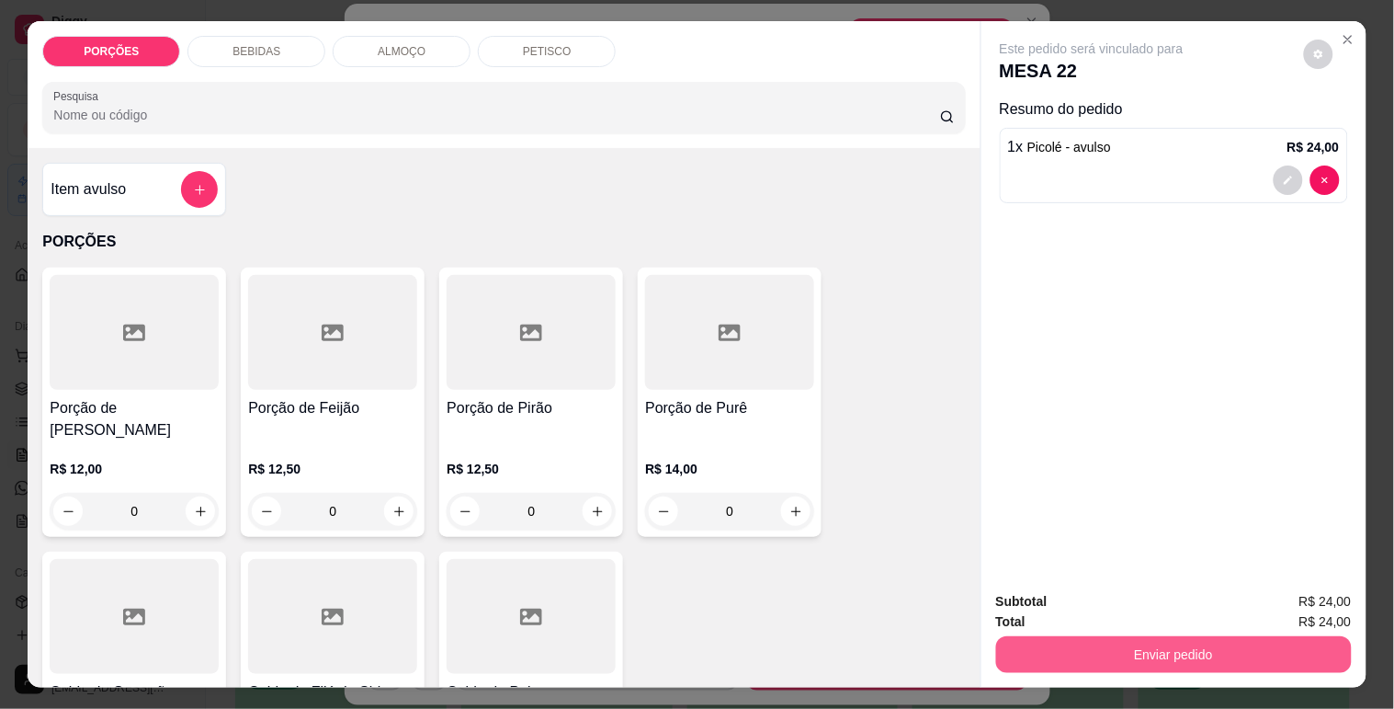
click at [1030, 637] on button "Enviar pedido" at bounding box center [1174, 654] width 356 height 37
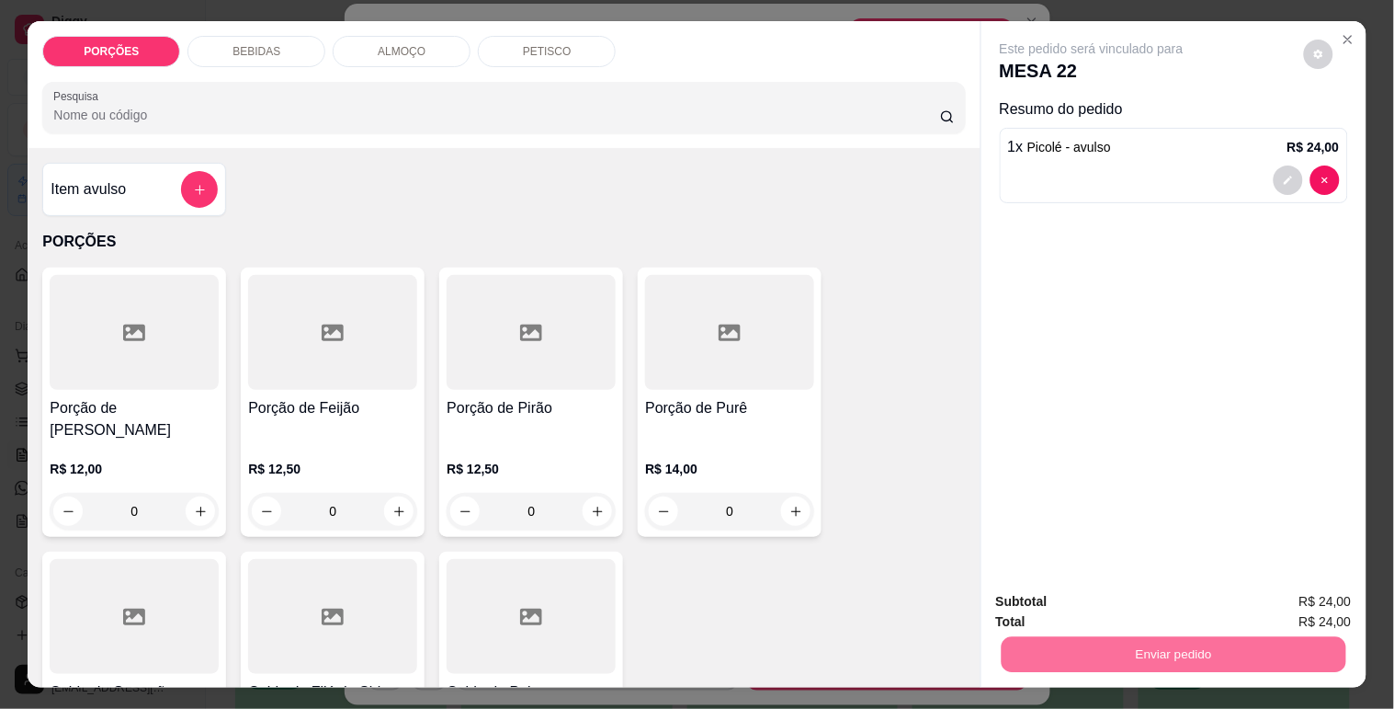
click at [1281, 604] on button "Enviar pedido" at bounding box center [1304, 601] width 101 height 34
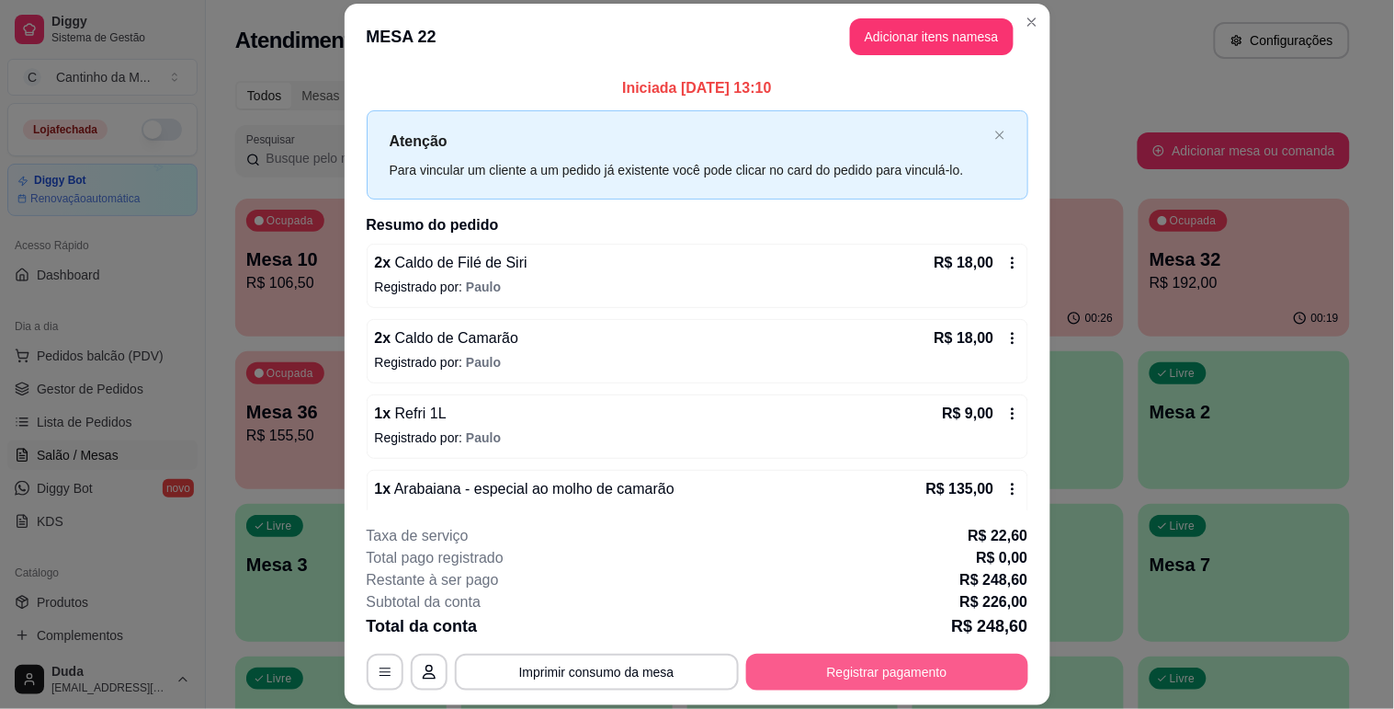
click at [932, 672] on button "Registrar pagamento" at bounding box center [887, 671] width 282 height 37
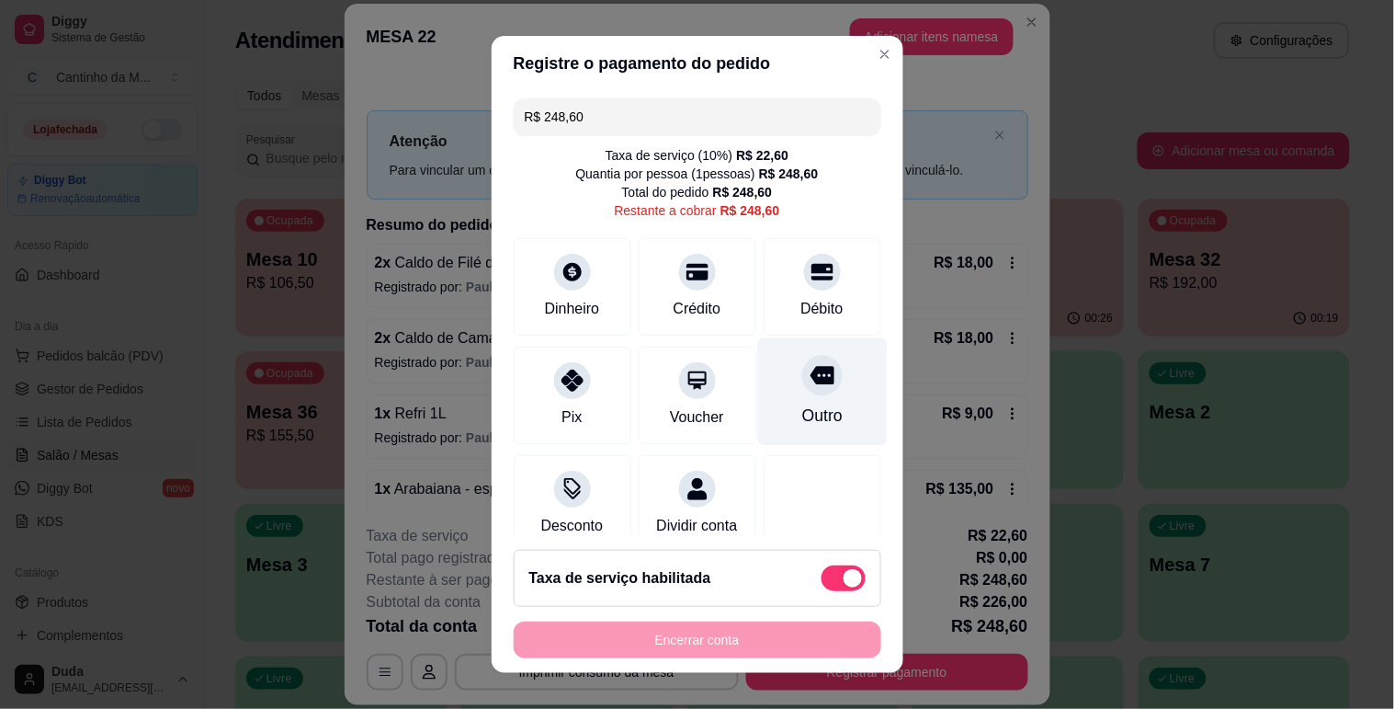
click at [807, 415] on div "Outro" at bounding box center [821, 415] width 40 height 24
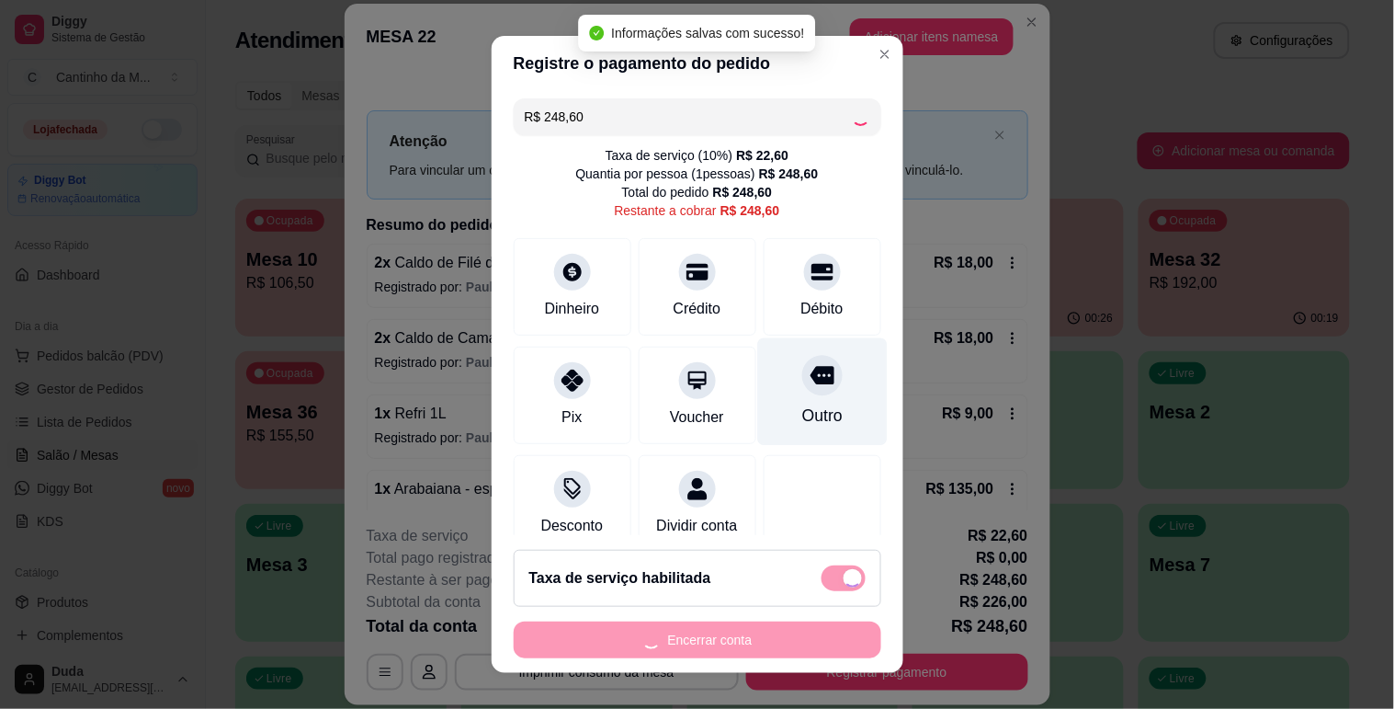
type input "R$ 0,00"
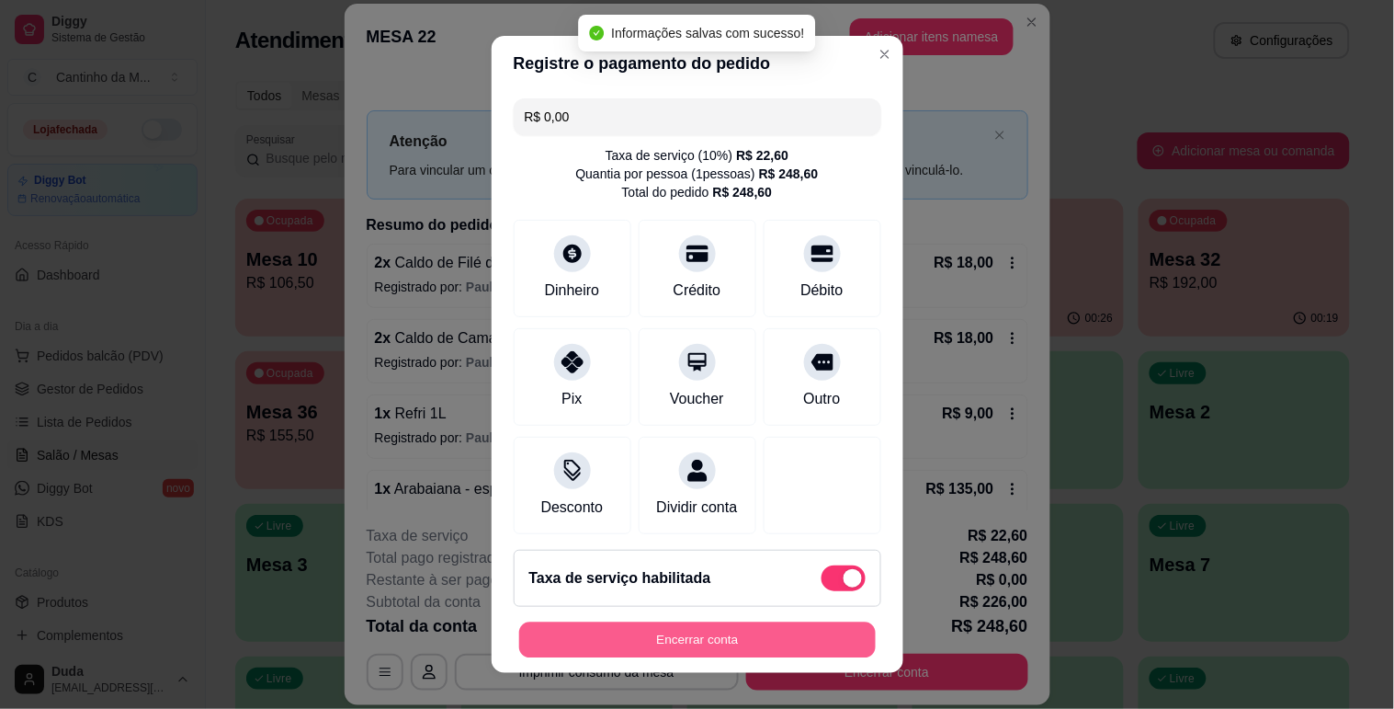
click at [767, 641] on button "Encerrar conta" at bounding box center [697, 640] width 357 height 36
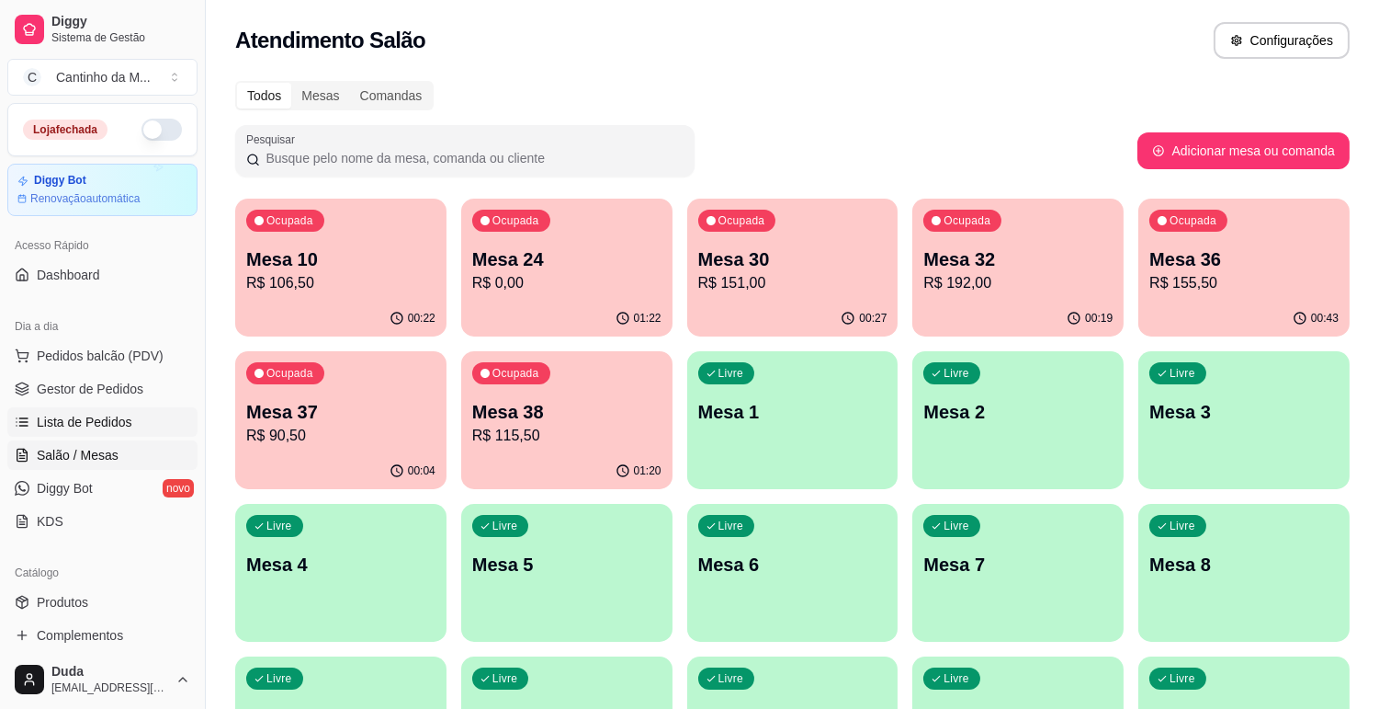
click at [122, 416] on span "Lista de Pedidos" at bounding box center [85, 422] width 96 height 18
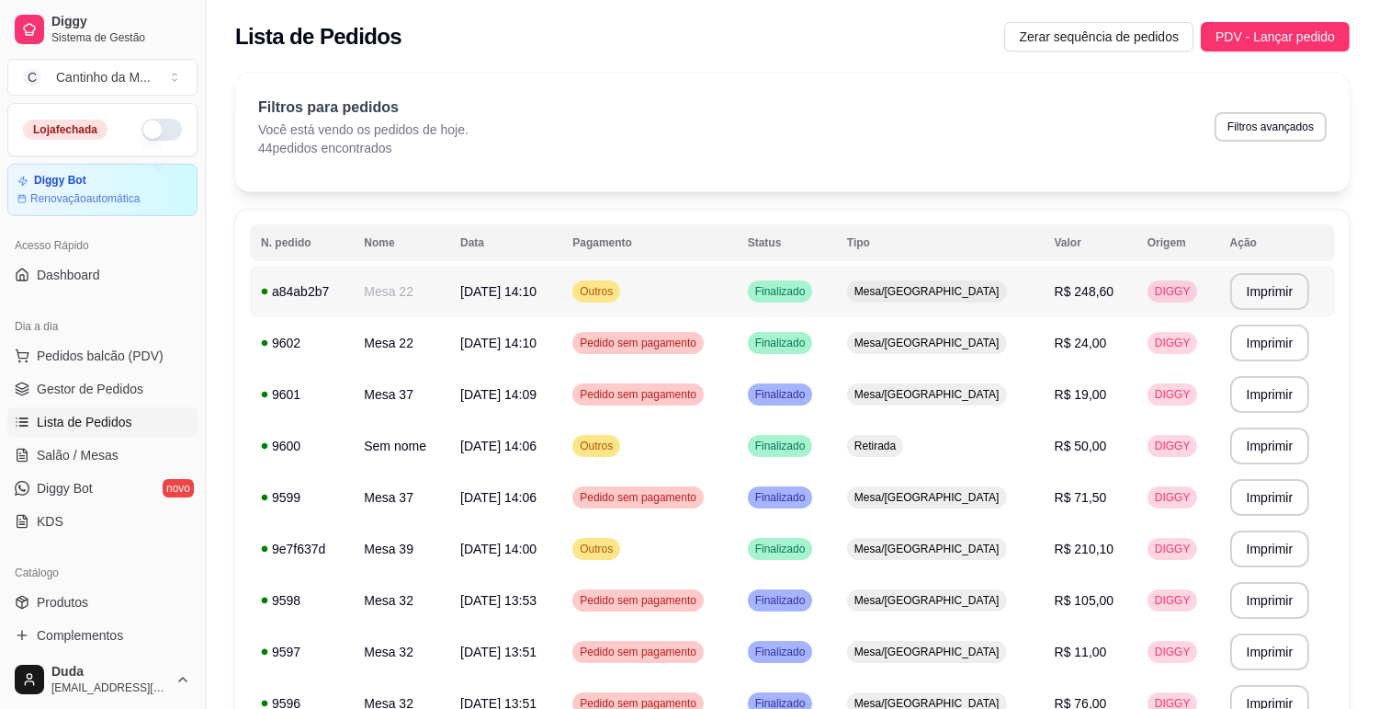
click at [732, 283] on td "Outros" at bounding box center [649, 291] width 175 height 51
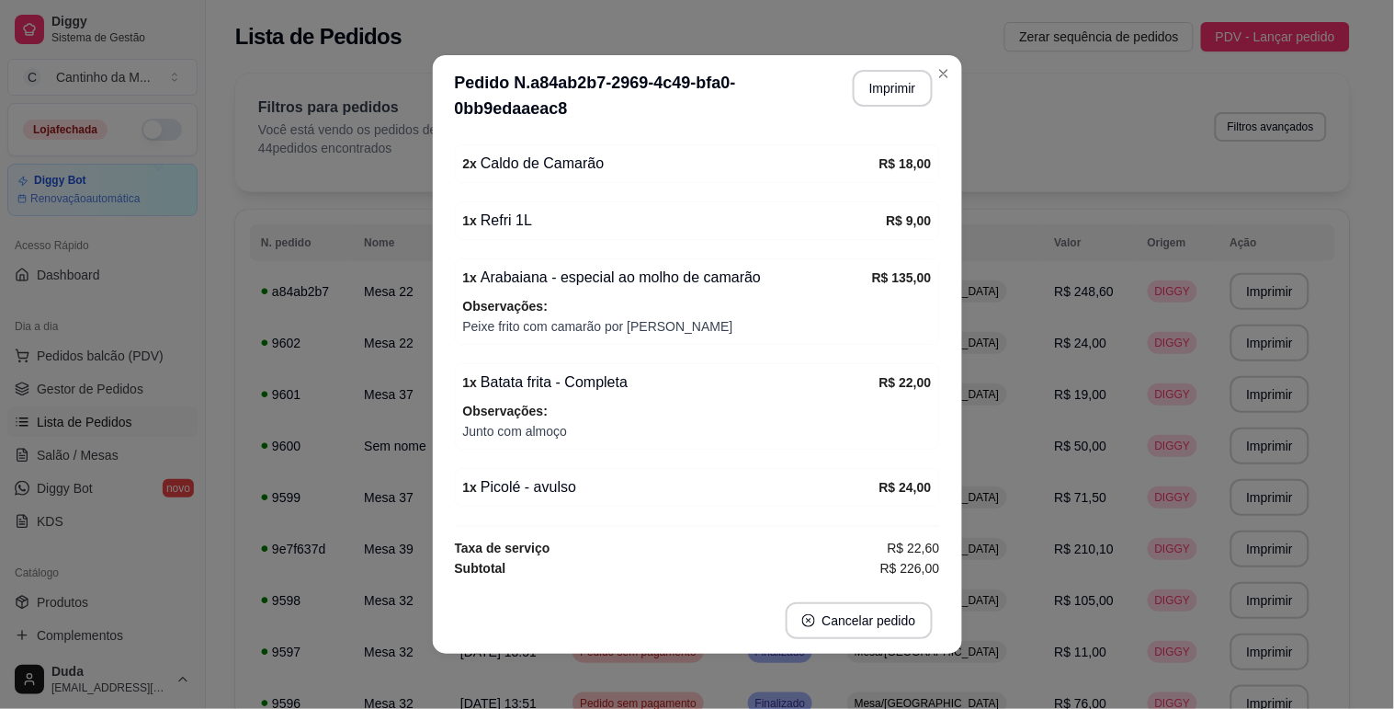
scroll to position [383, 0]
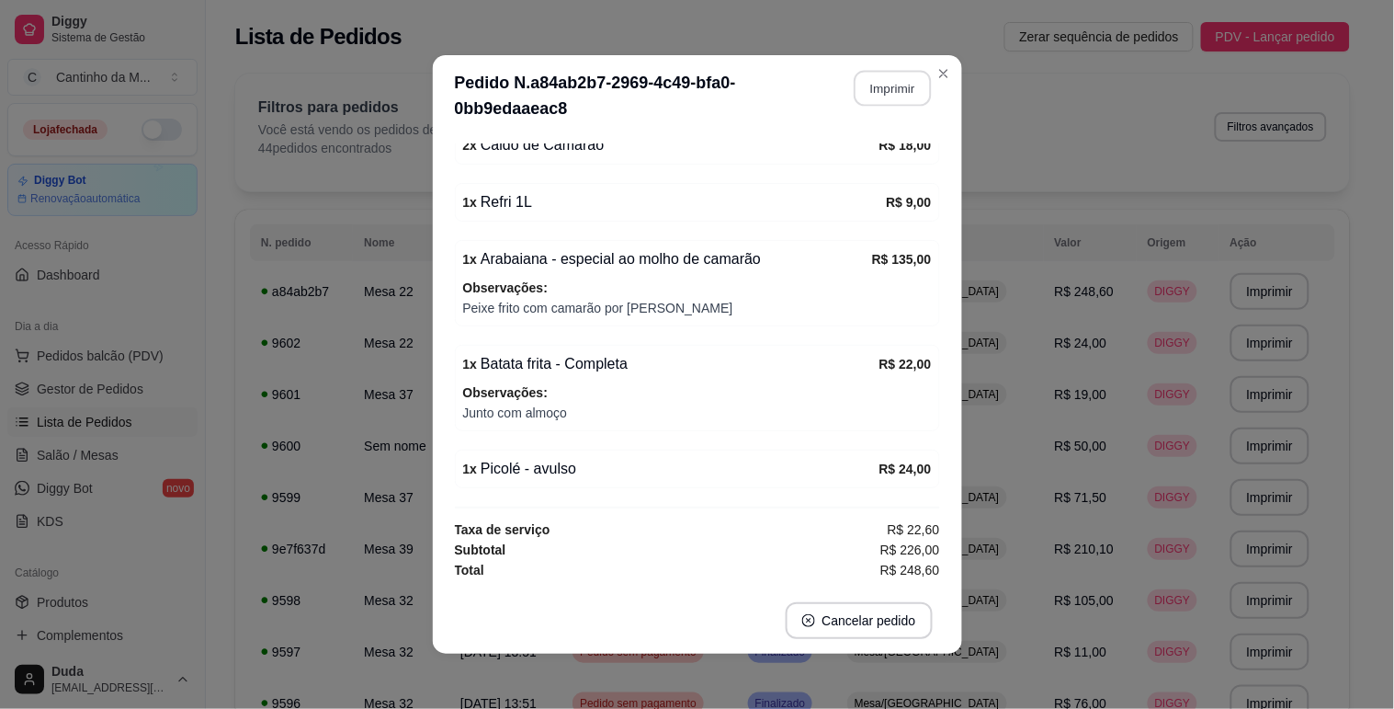
click at [879, 76] on button "Imprimir" at bounding box center [892, 89] width 77 height 36
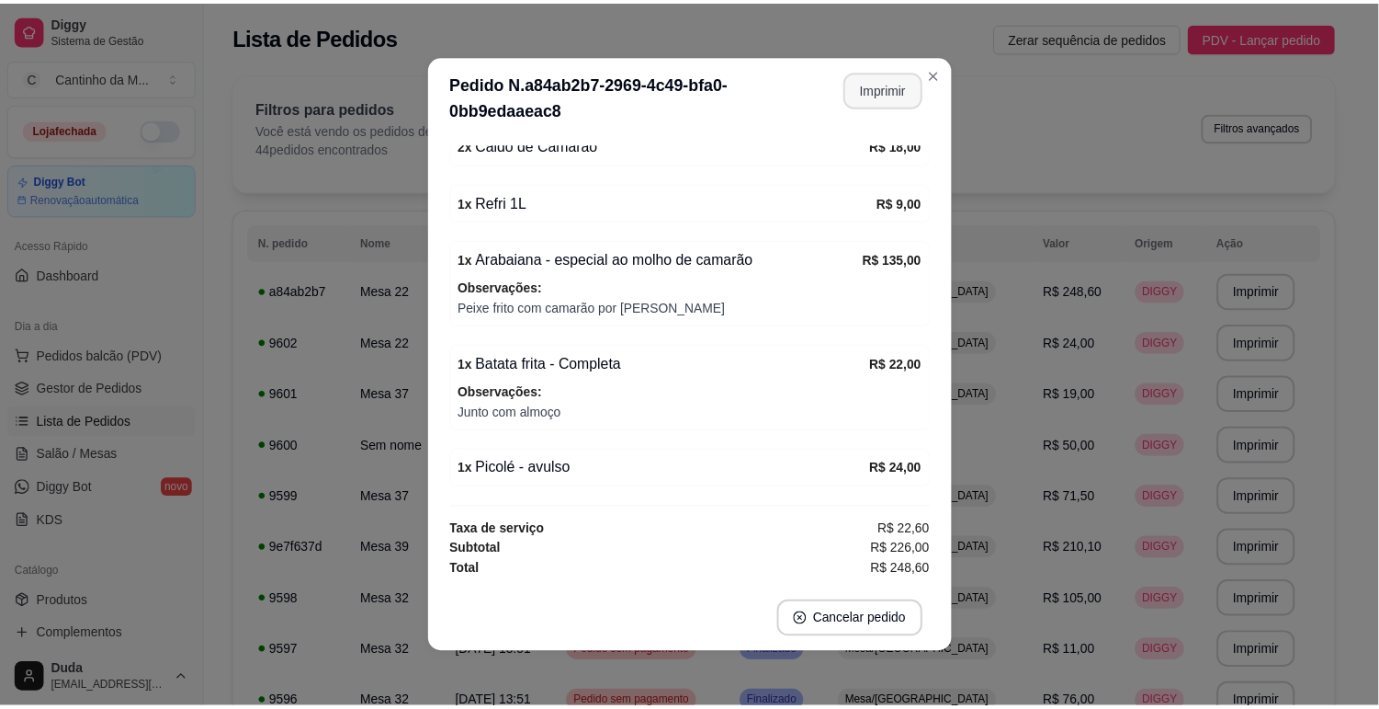
scroll to position [0, 0]
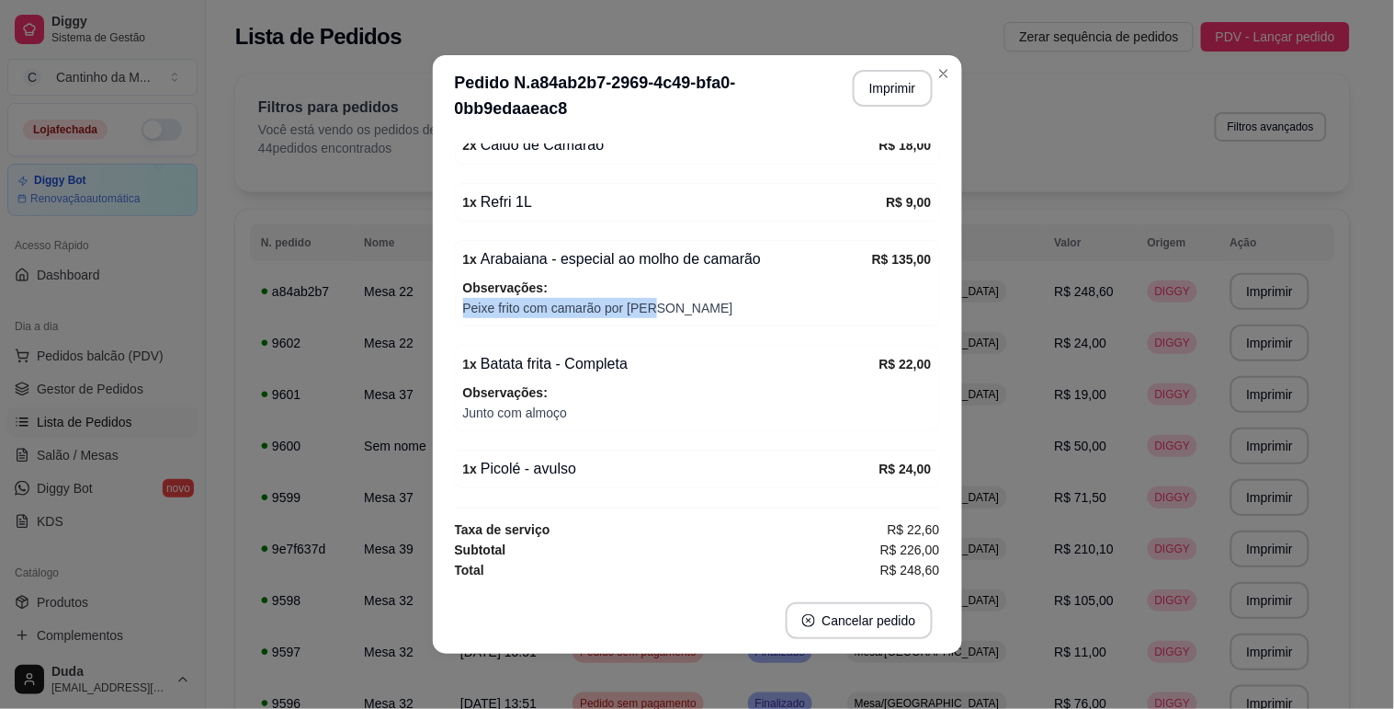
drag, startPoint x: 641, startPoint y: 305, endPoint x: 460, endPoint y: 323, distance: 182.8
click at [460, 323] on div "1 x Arabaiana - especial ao molho de camarão R$ 135,00 Observações: Peixe frito…" at bounding box center [697, 283] width 485 height 86
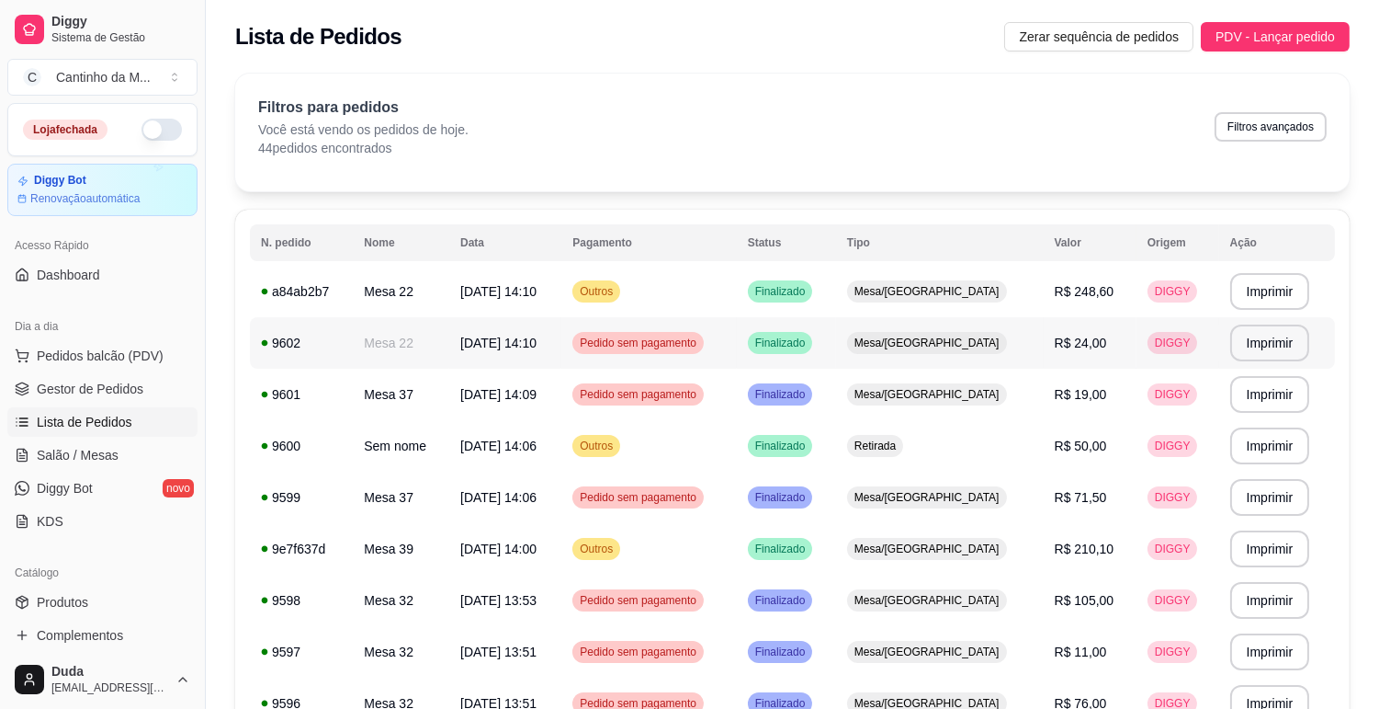
click at [279, 329] on td "9602" at bounding box center [301, 342] width 103 height 51
click at [68, 380] on span "Gestor de Pedidos" at bounding box center [90, 389] width 107 height 18
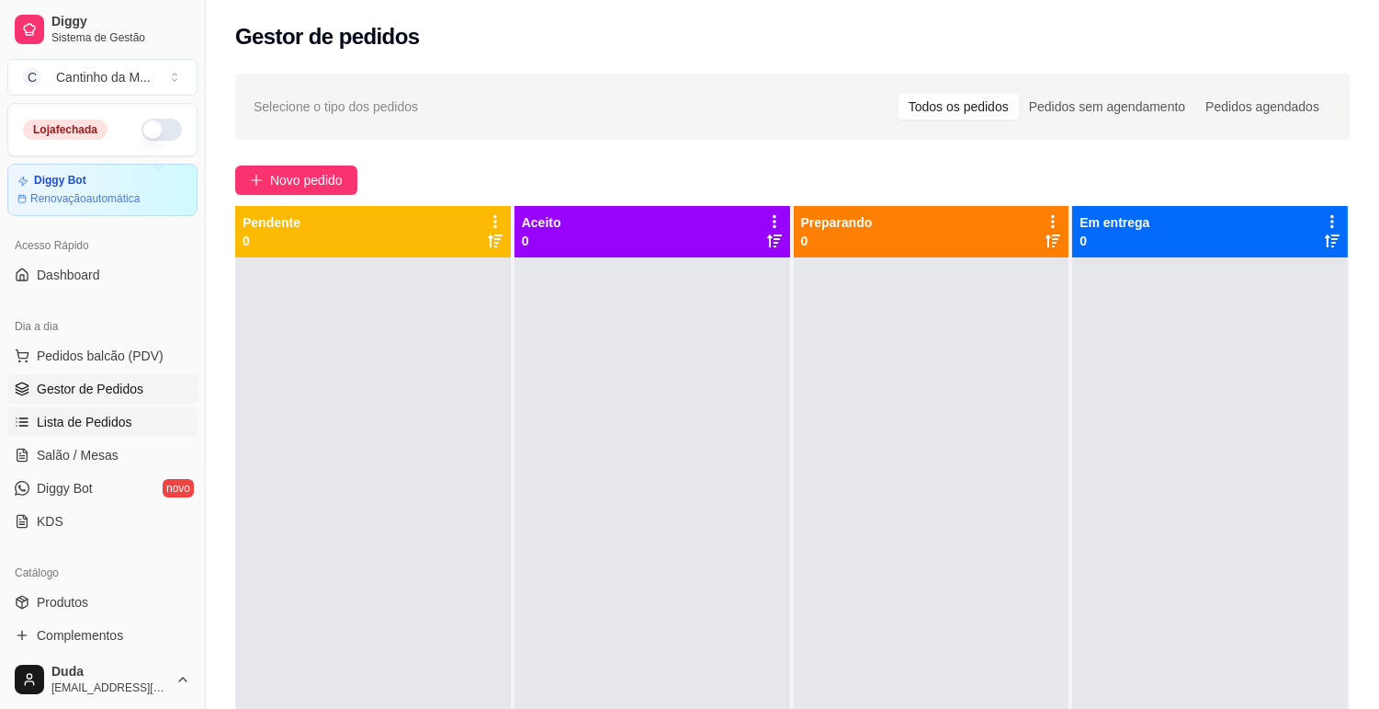
click at [103, 428] on span "Lista de Pedidos" at bounding box center [85, 422] width 96 height 18
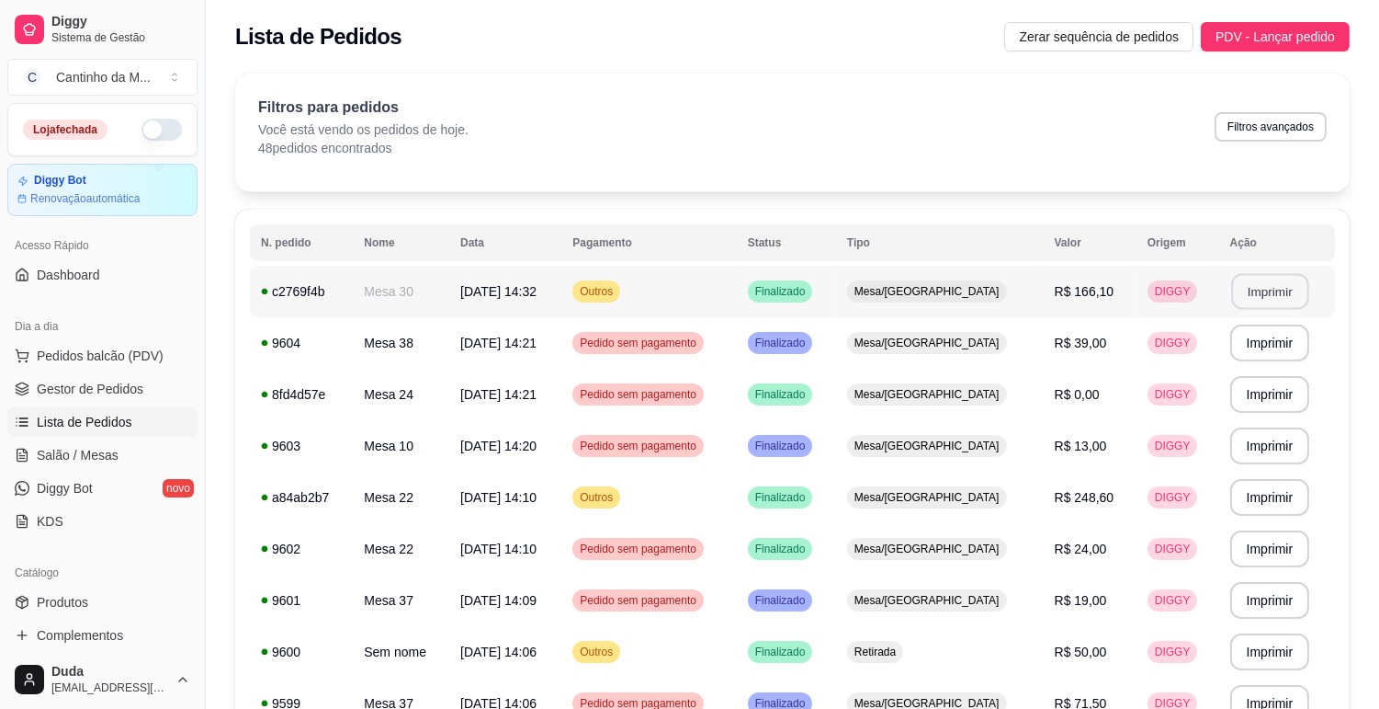
click at [1273, 294] on button "Imprimir" at bounding box center [1269, 292] width 77 height 36
click at [122, 383] on span "Gestor de Pedidos" at bounding box center [90, 389] width 107 height 18
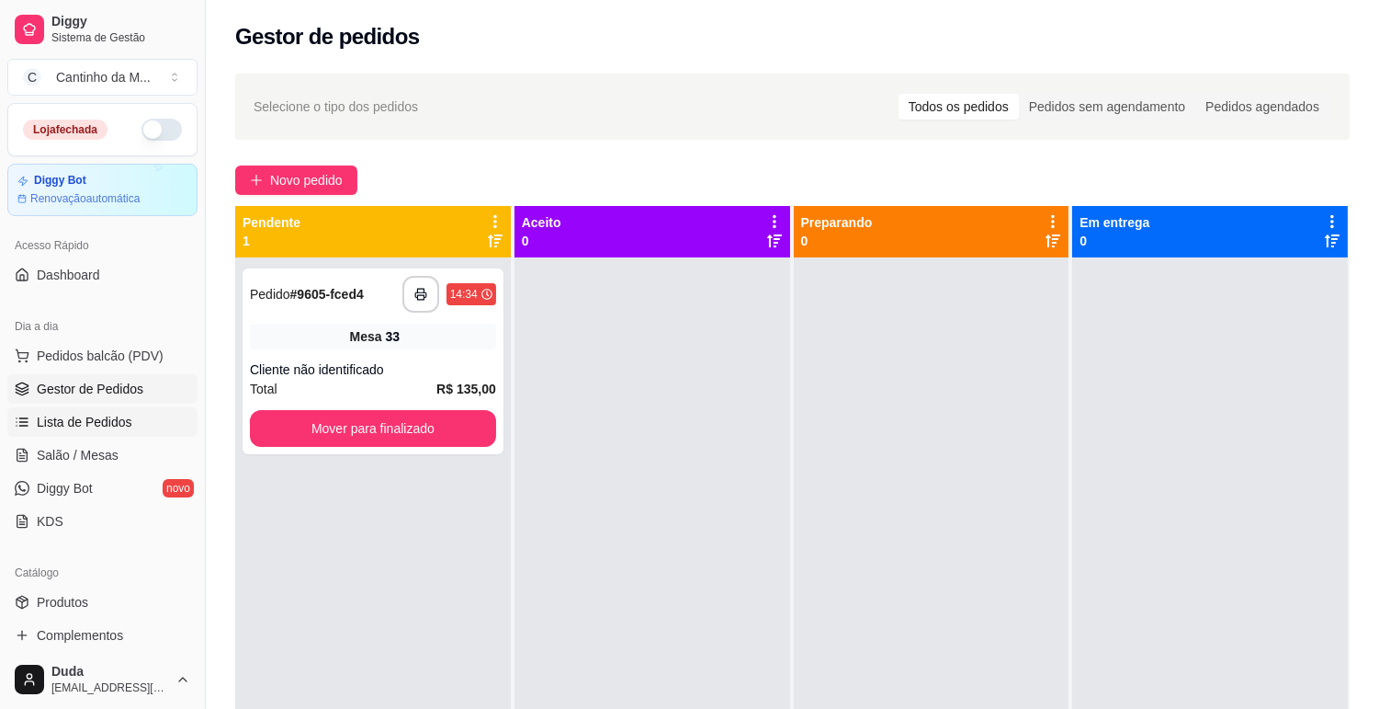
click at [111, 414] on span "Lista de Pedidos" at bounding box center [85, 422] width 96 height 18
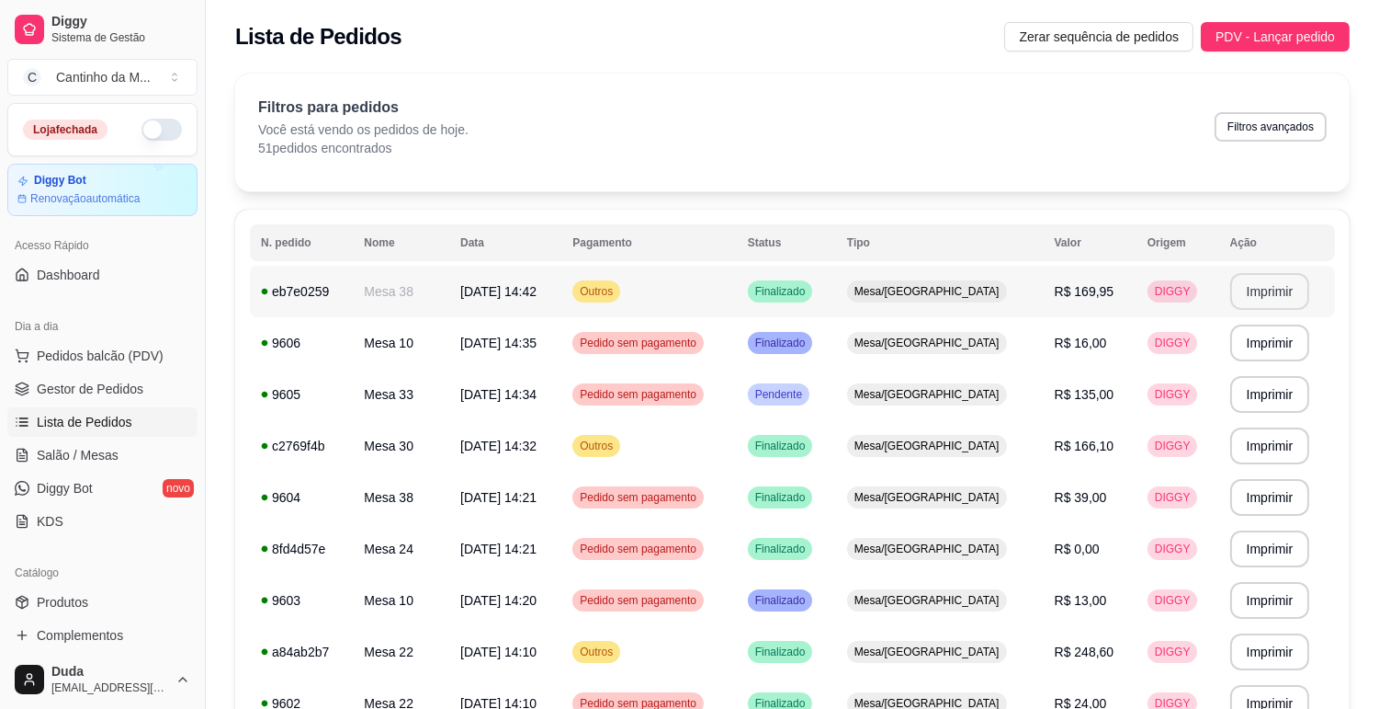
click at [1260, 289] on button "Imprimir" at bounding box center [1271, 291] width 80 height 37
click at [64, 392] on span "Gestor de Pedidos" at bounding box center [90, 389] width 107 height 18
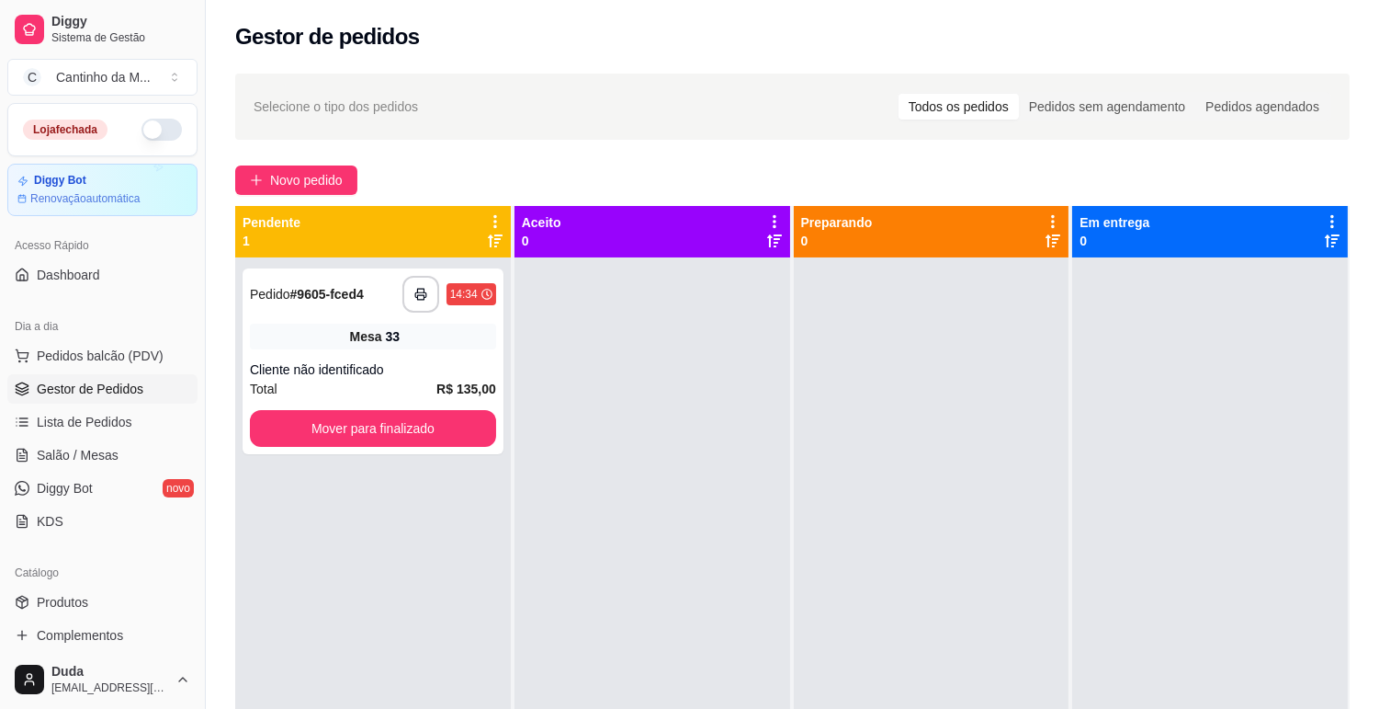
click at [64, 392] on span "Gestor de Pedidos" at bounding box center [90, 389] width 107 height 18
click at [317, 328] on div "Mesa 33" at bounding box center [373, 336] width 246 height 26
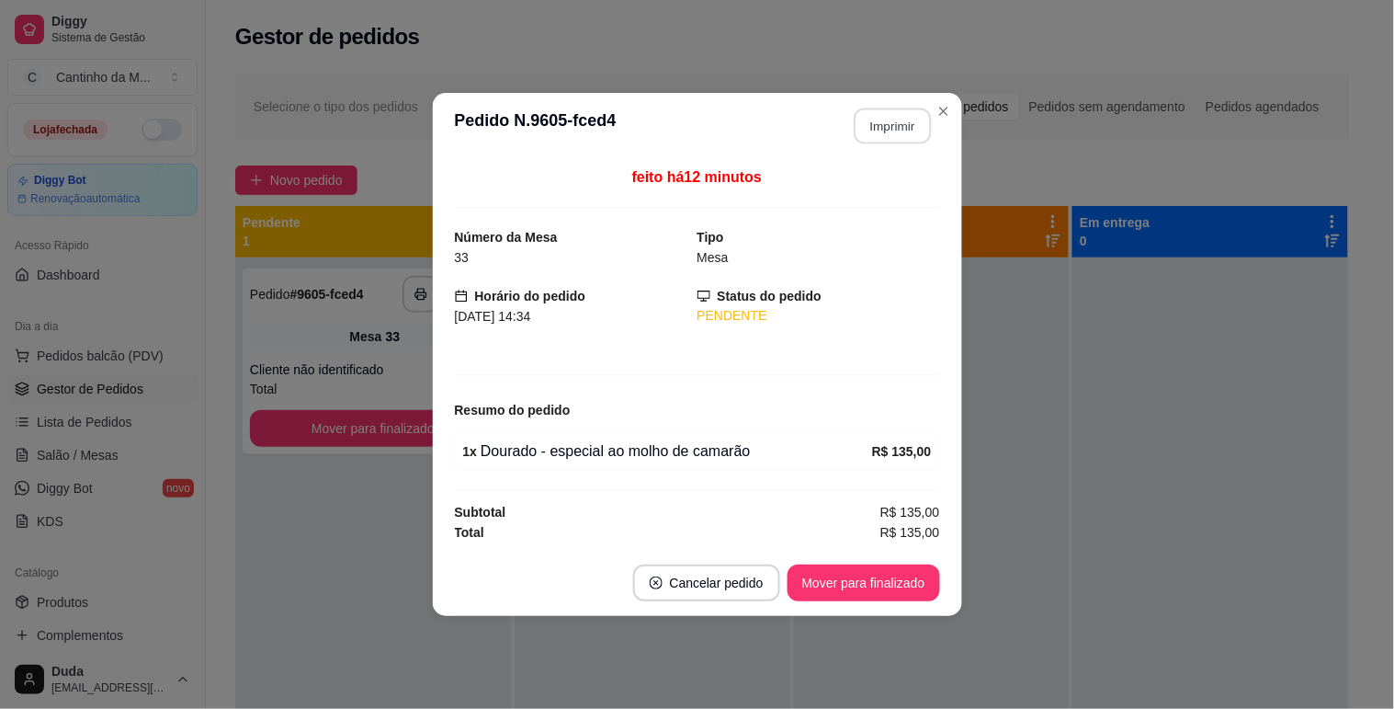
click at [919, 131] on button "Imprimir" at bounding box center [892, 126] width 77 height 36
click at [830, 595] on button "Mover para finalizado" at bounding box center [863, 583] width 148 height 36
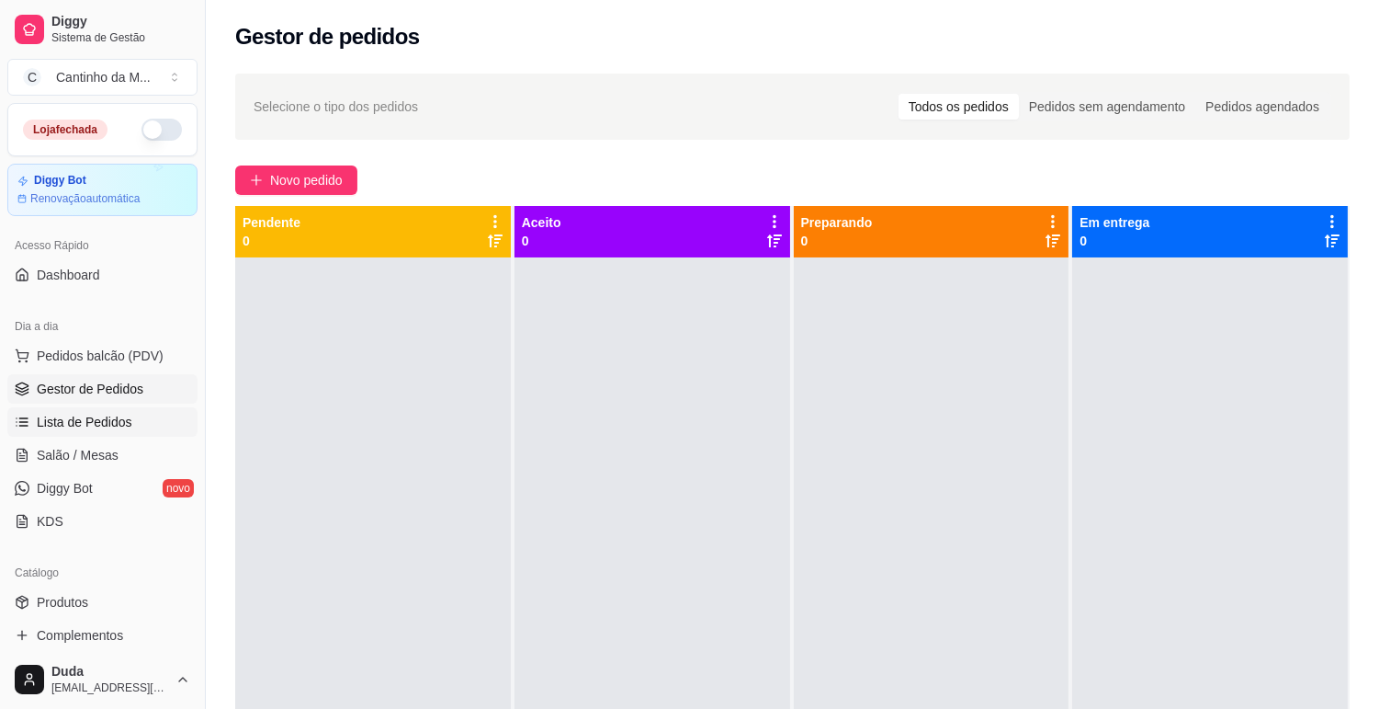
click at [89, 408] on link "Lista de Pedidos" at bounding box center [102, 421] width 190 height 29
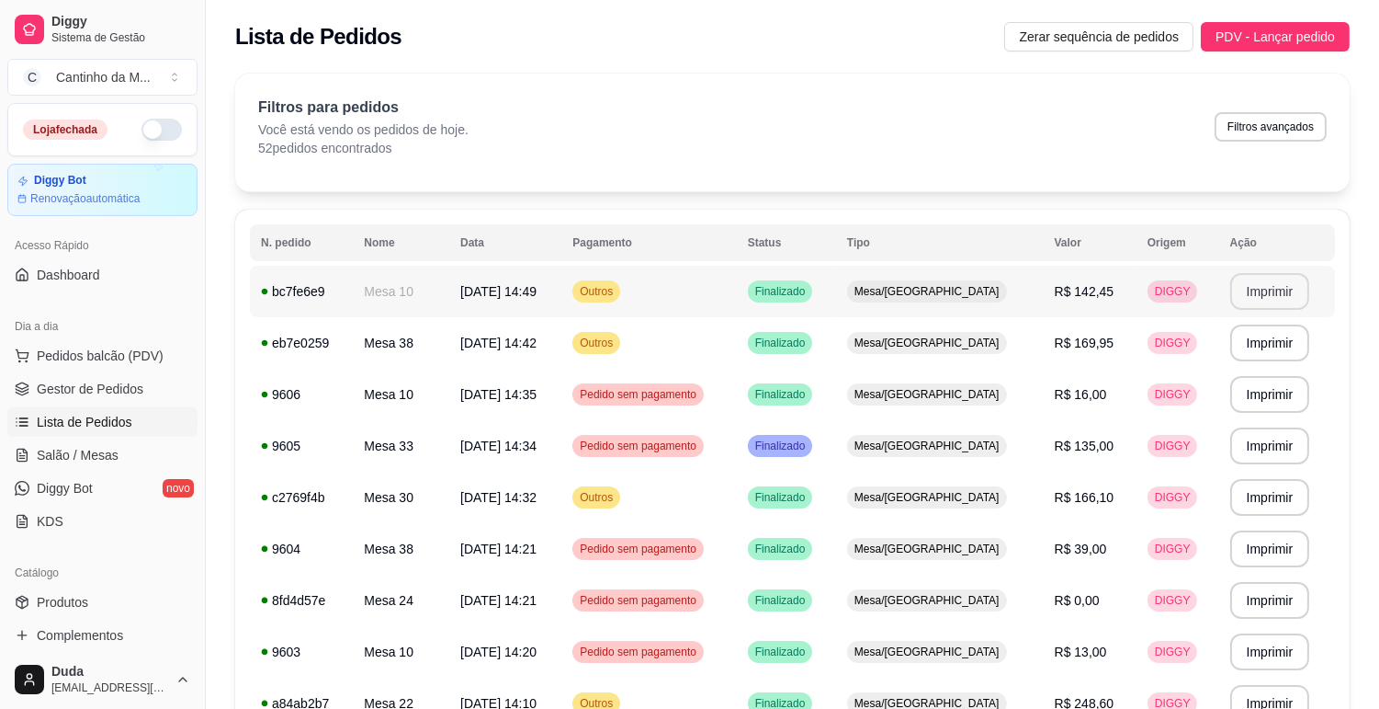
click at [1261, 287] on button "Imprimir" at bounding box center [1271, 291] width 80 height 37
